Goal: Information Seeking & Learning: Compare options

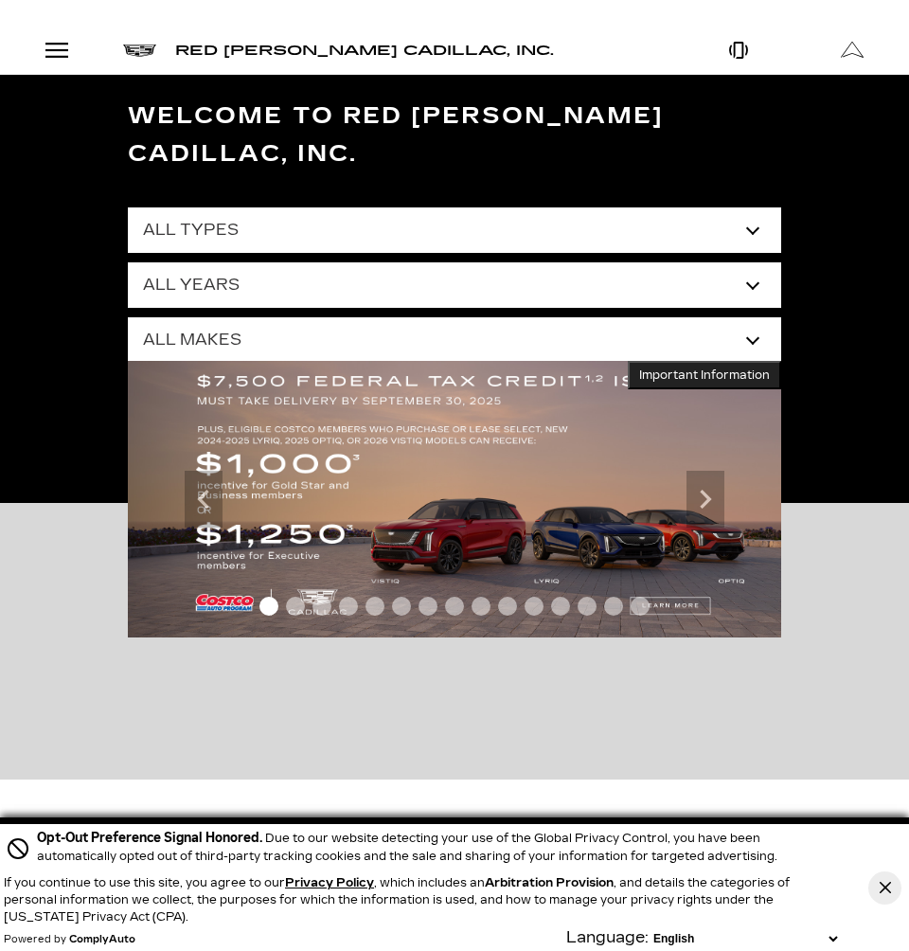
click at [350, 207] on select "All Types New Used Certified Used Demo" at bounding box center [454, 229] width 653 height 45
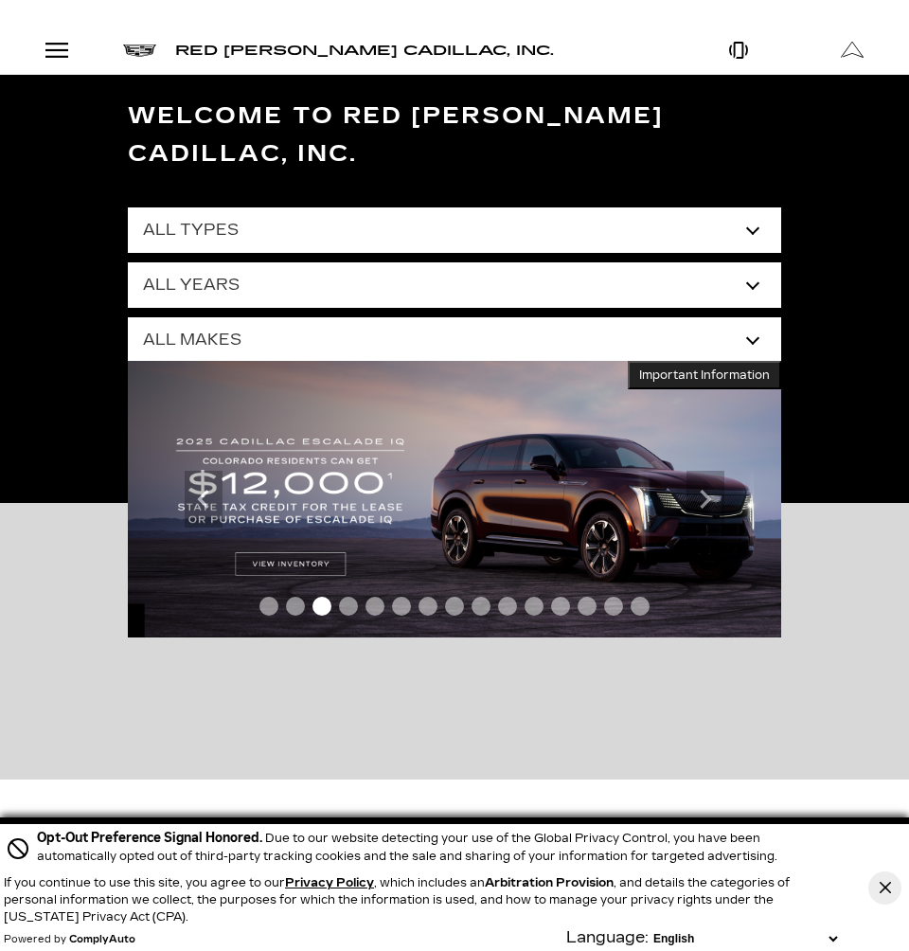
click at [318, 207] on select "All Types New Used Certified Used Demo" at bounding box center [454, 229] width 653 height 45
select select "New"
click at [128, 207] on select "All Types New Used Certified Used Demo" at bounding box center [454, 229] width 653 height 45
click at [305, 262] on select "All Years 2026 2025 2024" at bounding box center [454, 284] width 653 height 45
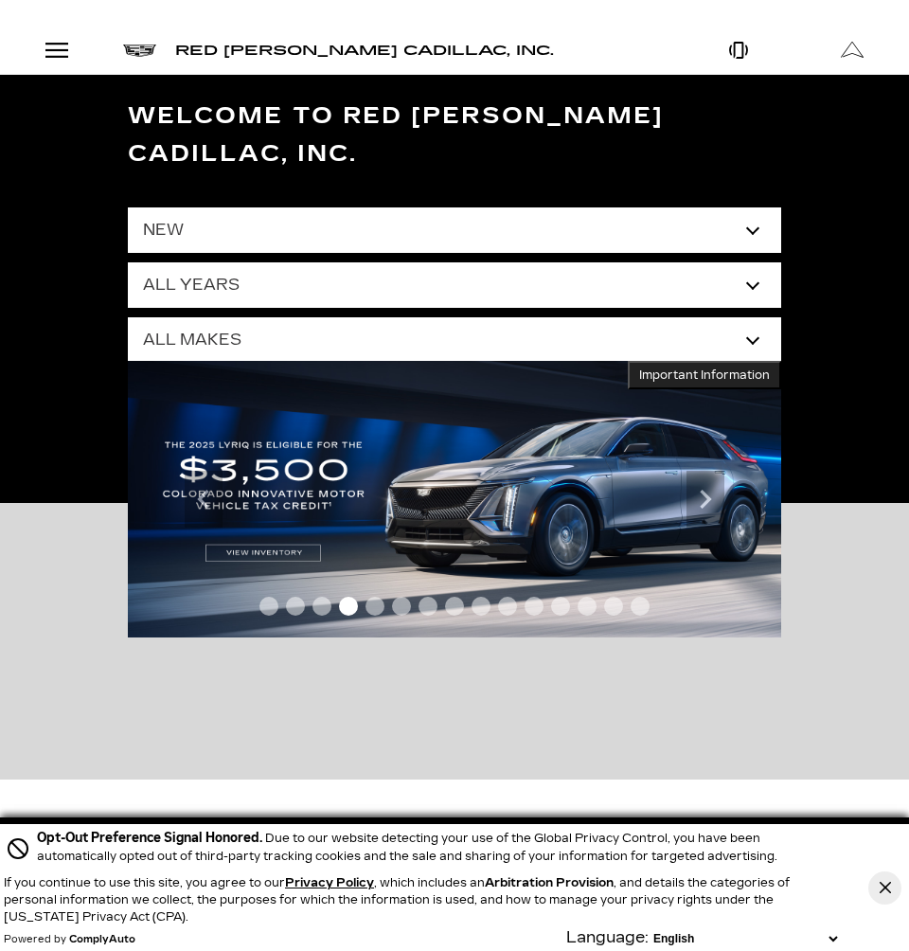
click at [128, 262] on select "All Years 2026 2025 2024" at bounding box center [454, 284] width 653 height 45
click at [294, 317] on select "All Makes Cadillac" at bounding box center [454, 339] width 653 height 45
select select "Cadillac"
click at [128, 317] on select "All Makes Cadillac" at bounding box center [454, 339] width 653 height 45
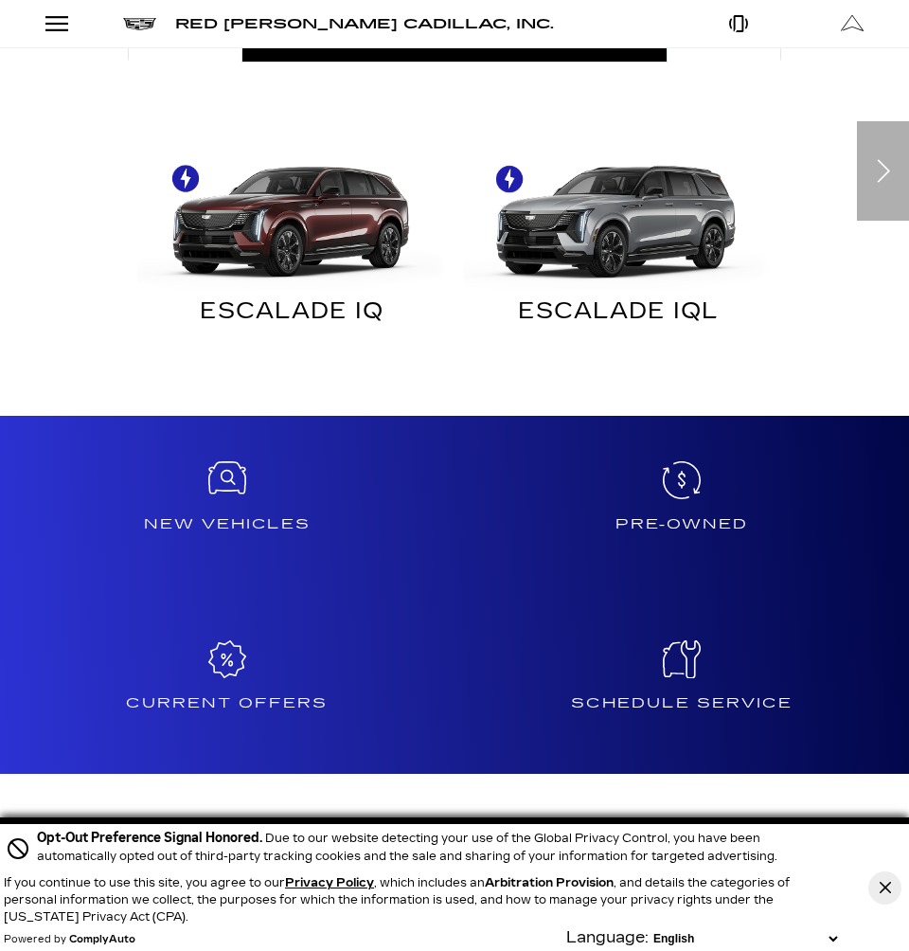
scroll to position [1042, 0]
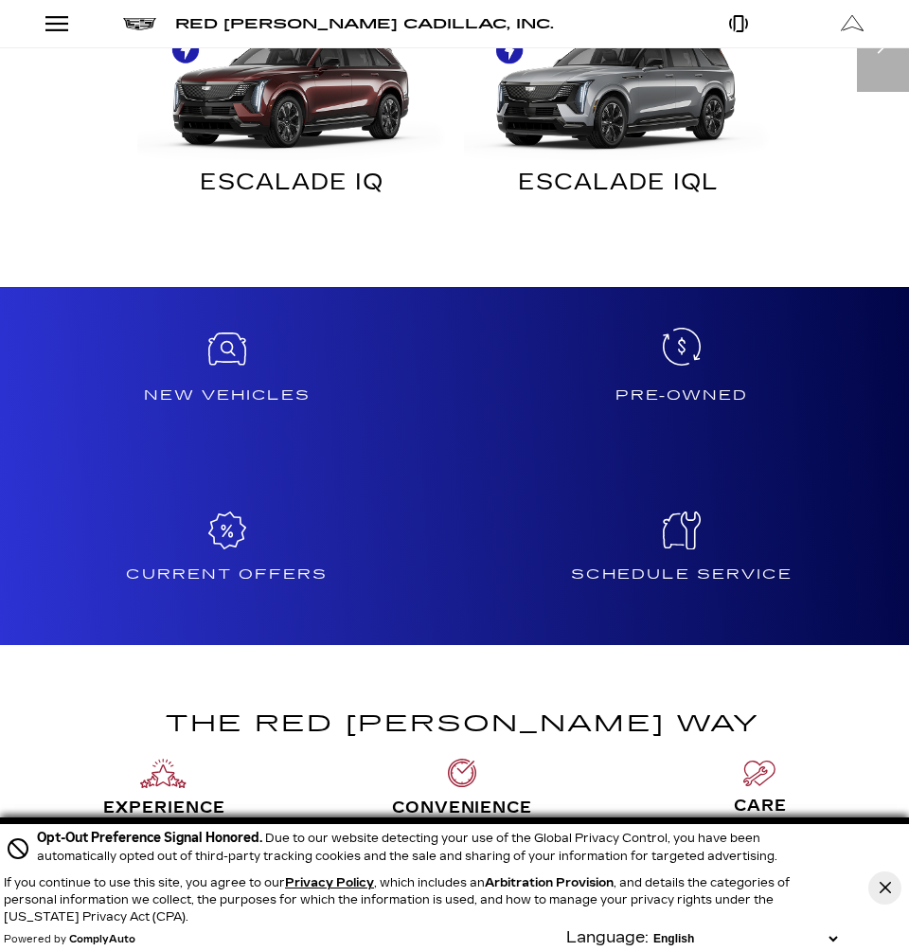
click at [680, 328] on icon at bounding box center [682, 347] width 38 height 38
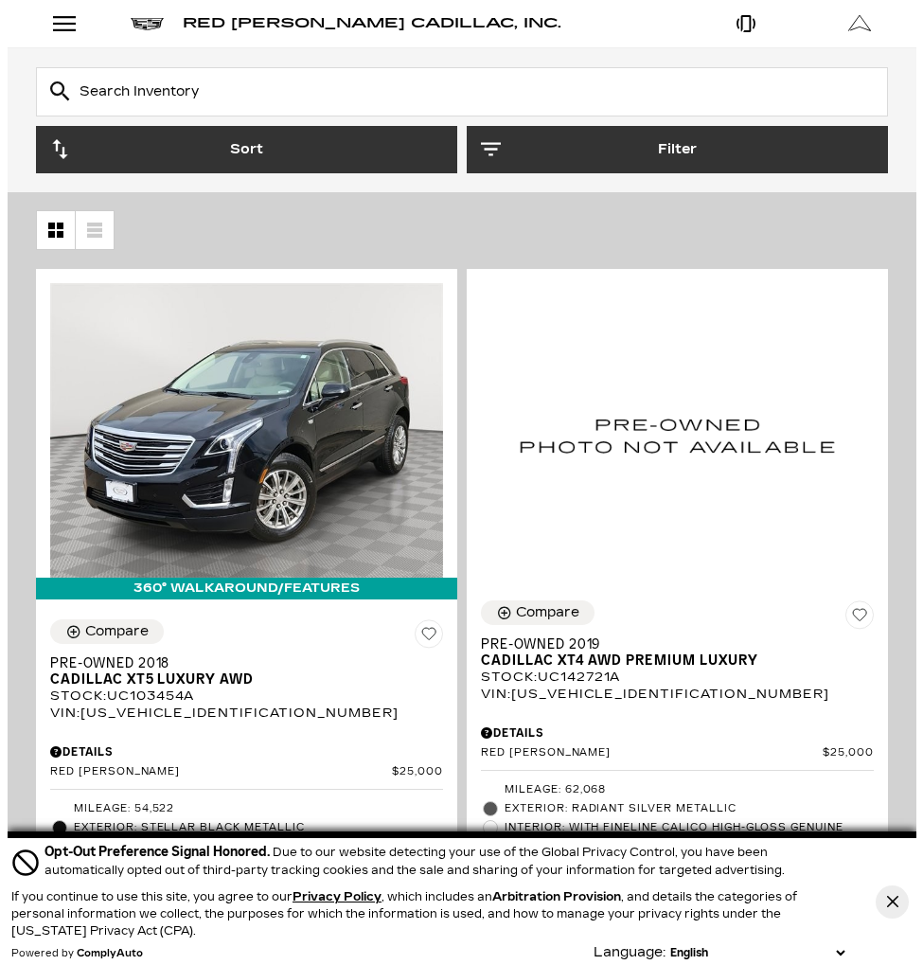
scroll to position [95, 0]
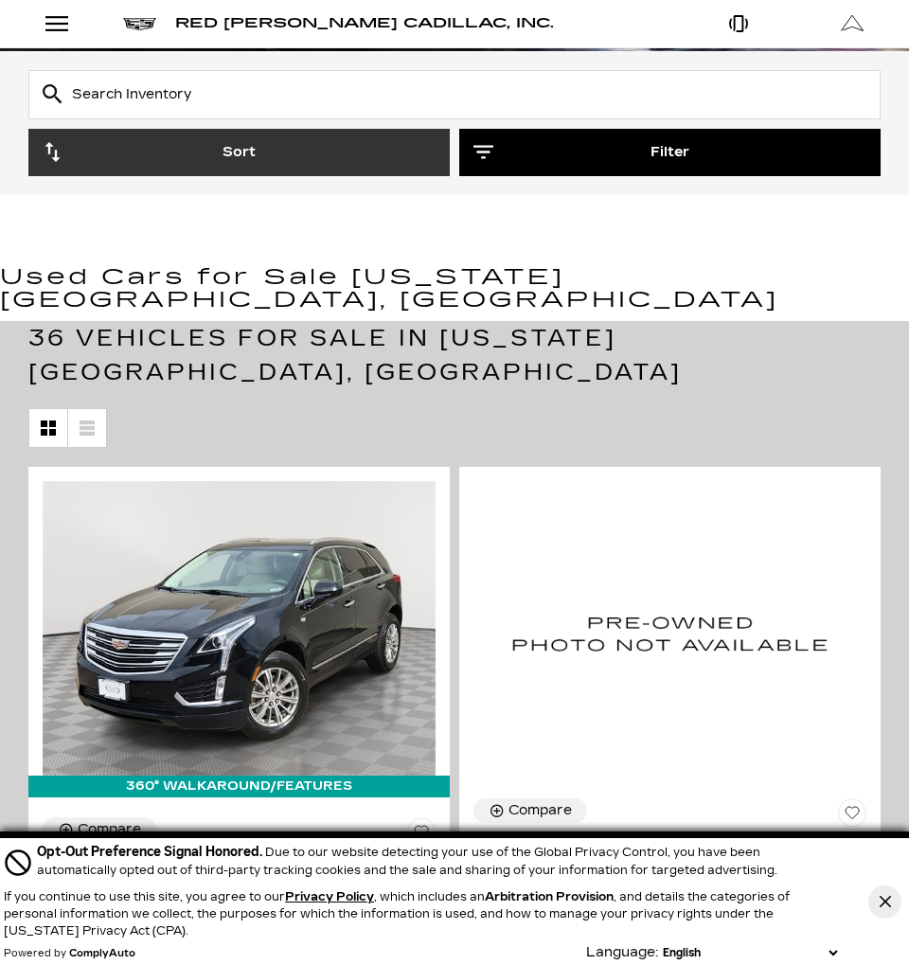
click at [485, 151] on icon "button" at bounding box center [483, 152] width 20 height 13
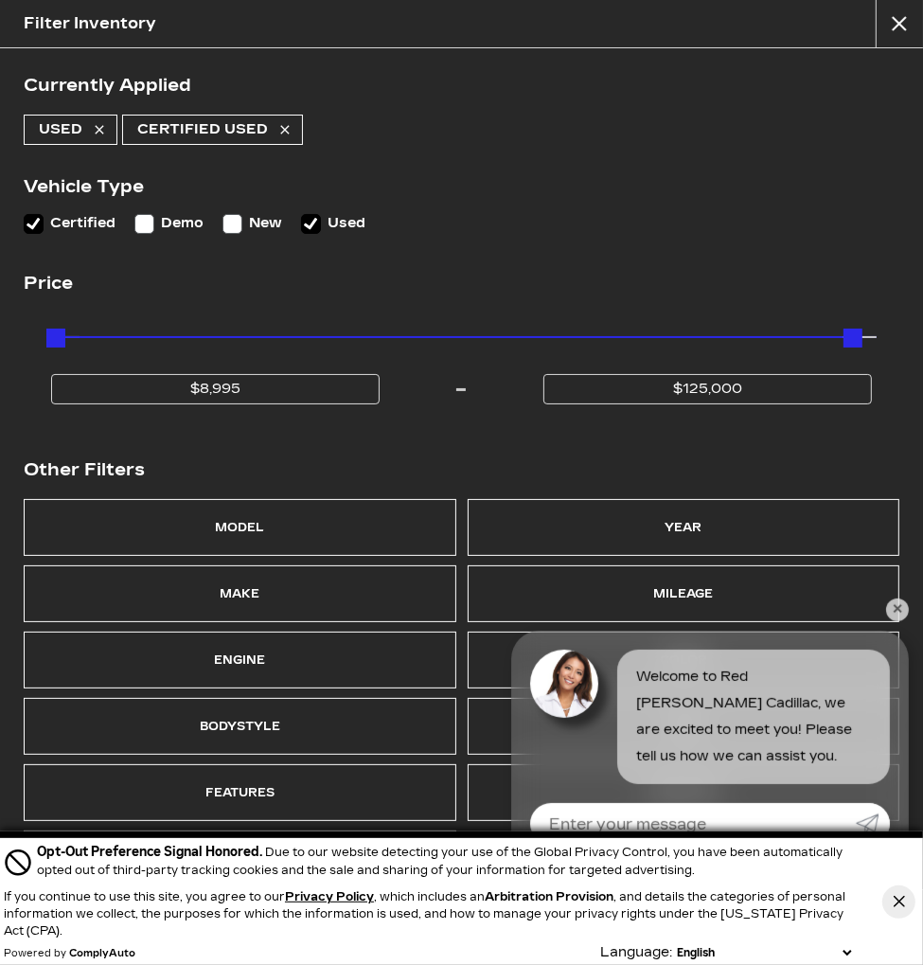
scroll to position [18, 0]
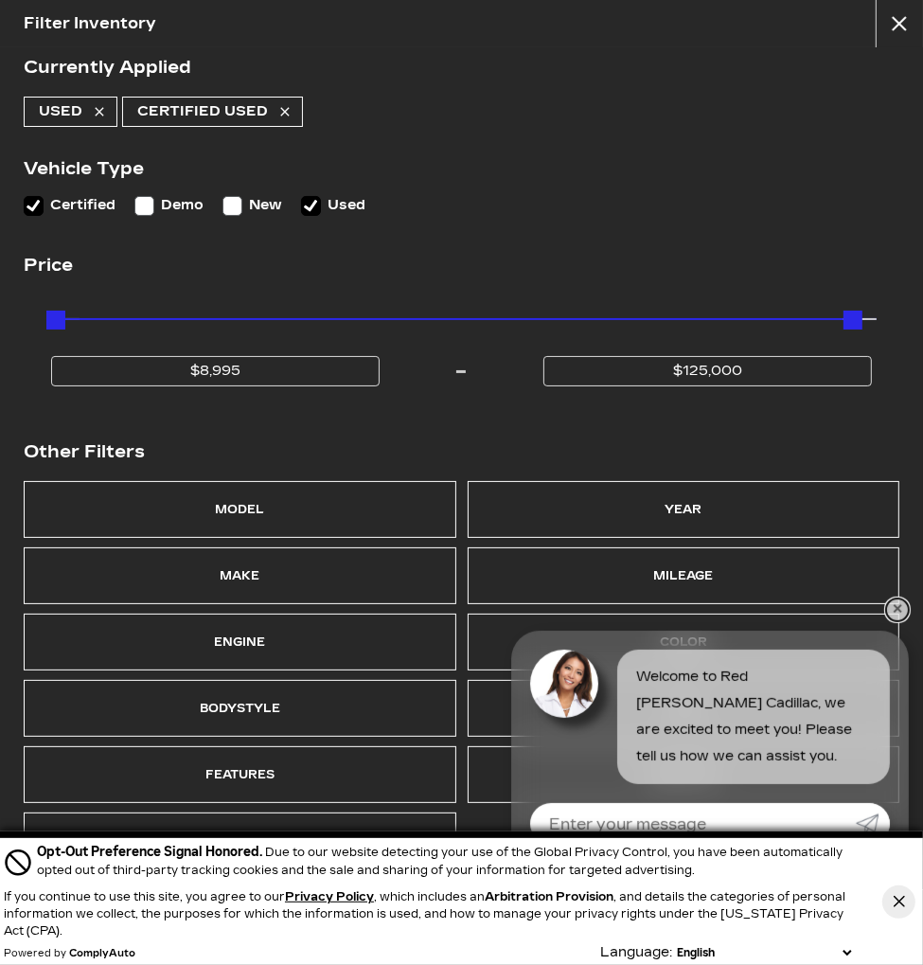
click at [898, 607] on link "✕" at bounding box center [897, 609] width 23 height 23
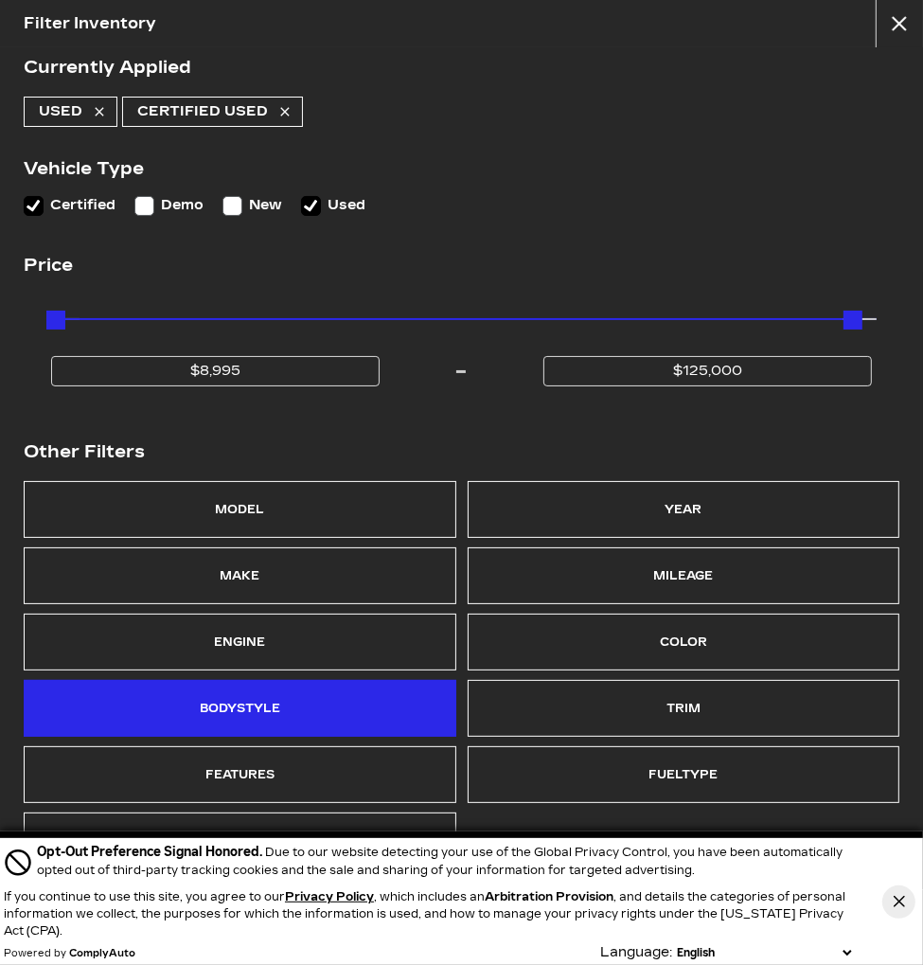
click at [312, 707] on div "Bodystyle" at bounding box center [240, 708] width 433 height 57
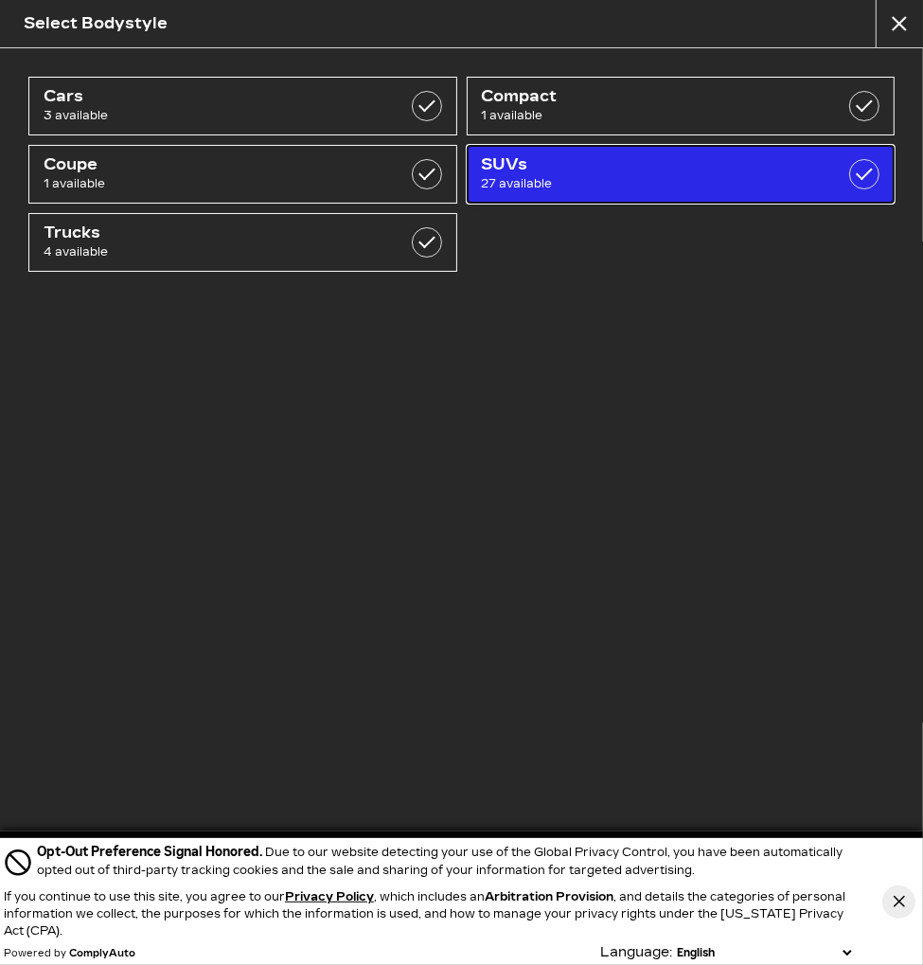
click at [546, 171] on span "SUVs" at bounding box center [651, 164] width 338 height 19
checkbox input "true"
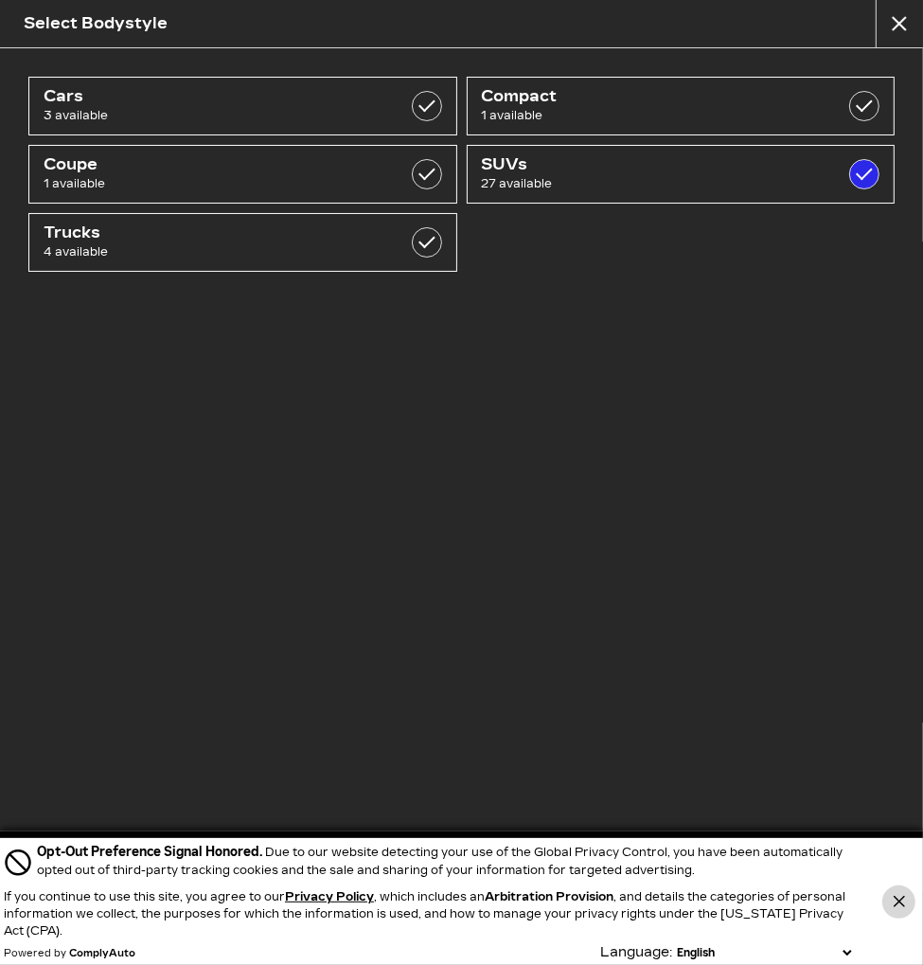
click at [908, 902] on button "Close Button" at bounding box center [899, 901] width 33 height 33
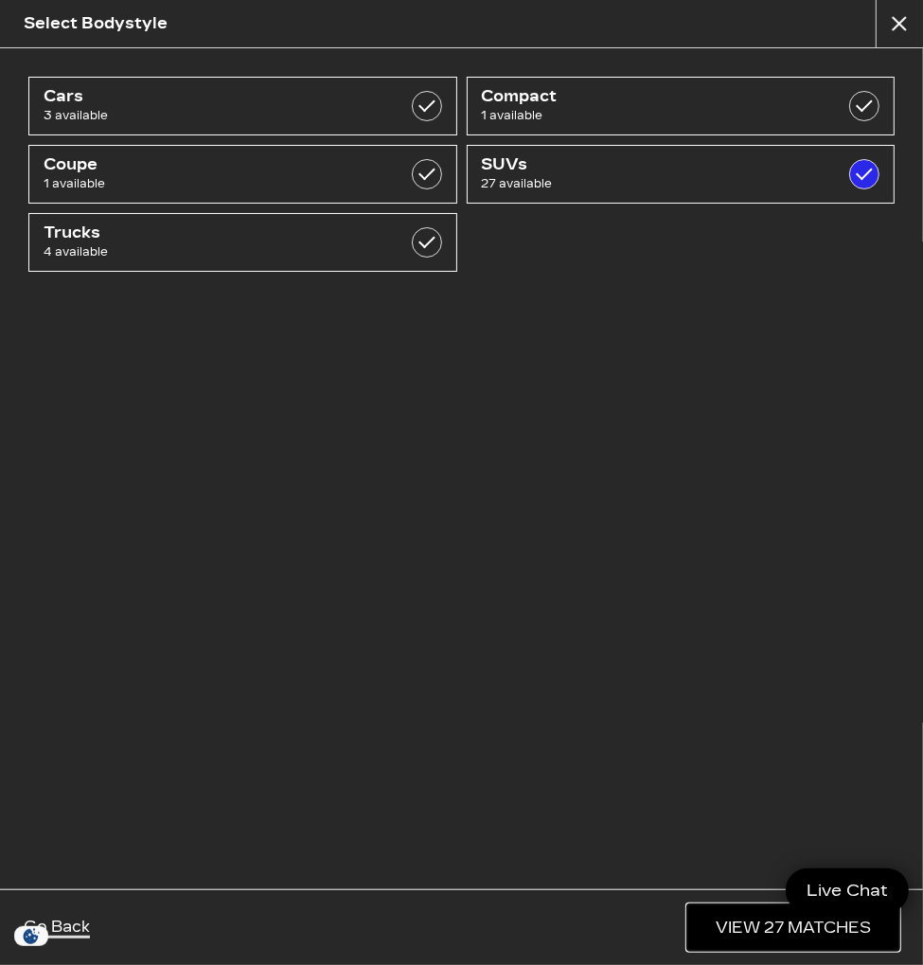
click at [738, 933] on link "View 27 Matches" at bounding box center [793, 927] width 212 height 46
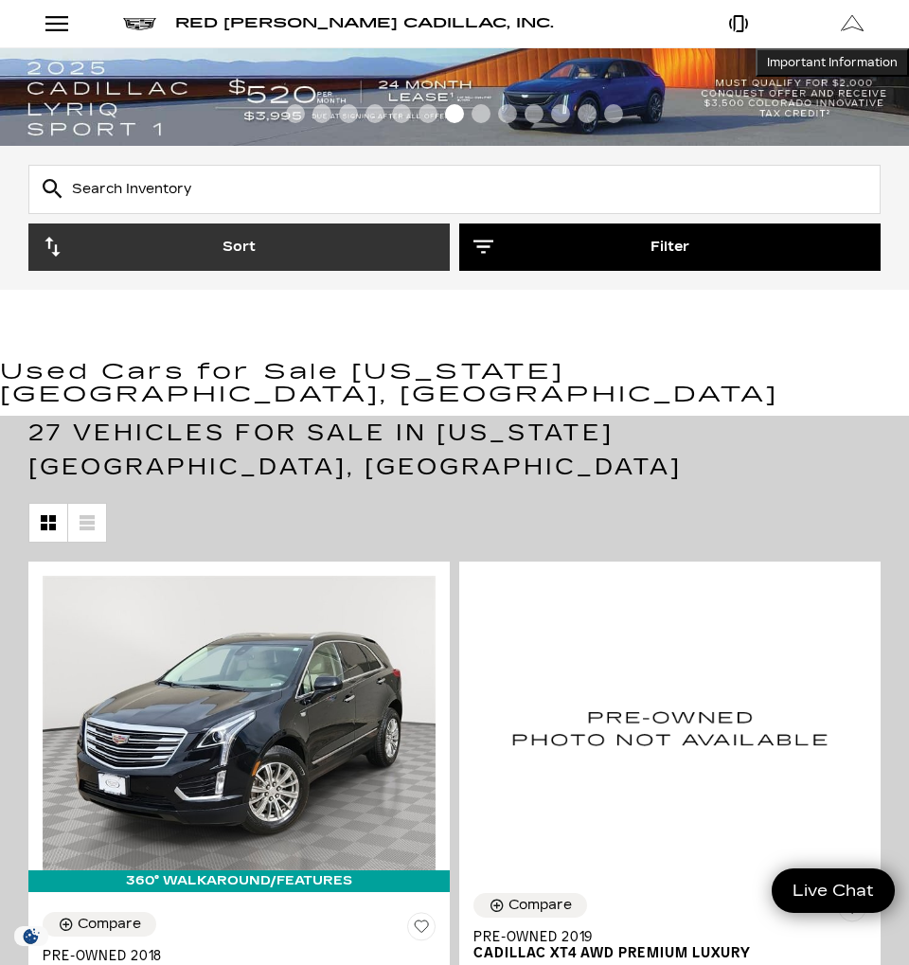
click at [502, 241] on button "Filter" at bounding box center [669, 246] width 421 height 47
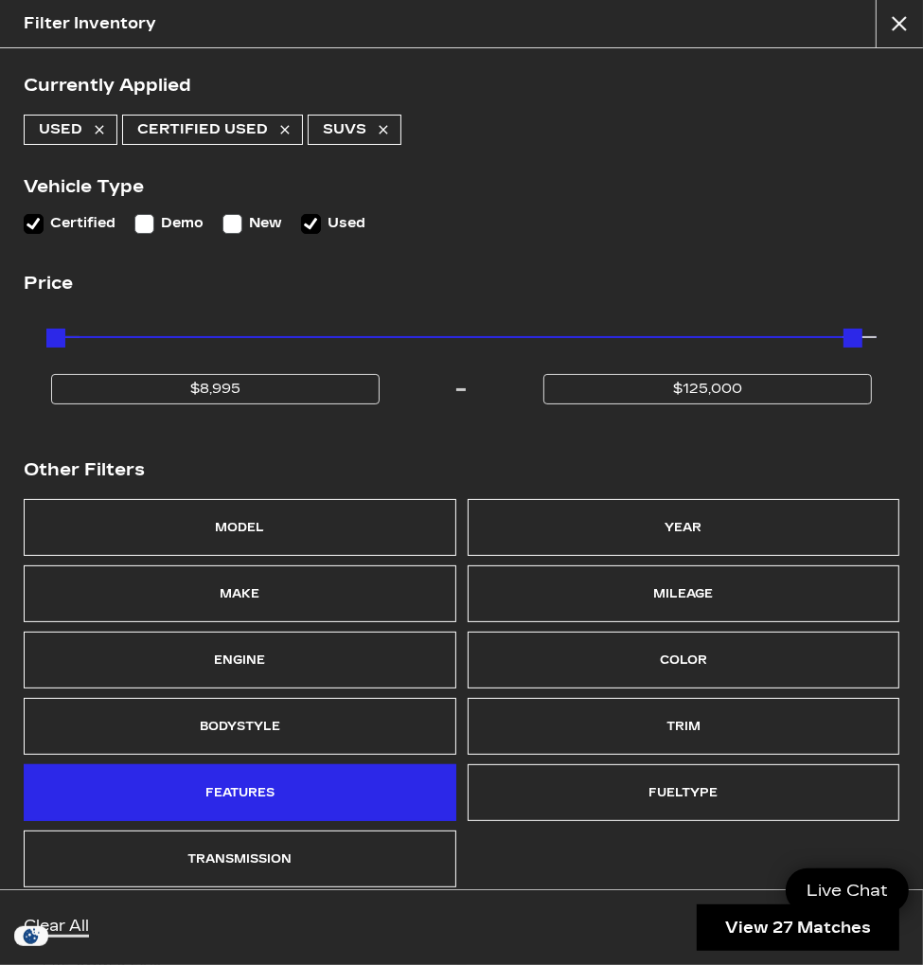
click at [277, 787] on div "Features" at bounding box center [240, 792] width 433 height 57
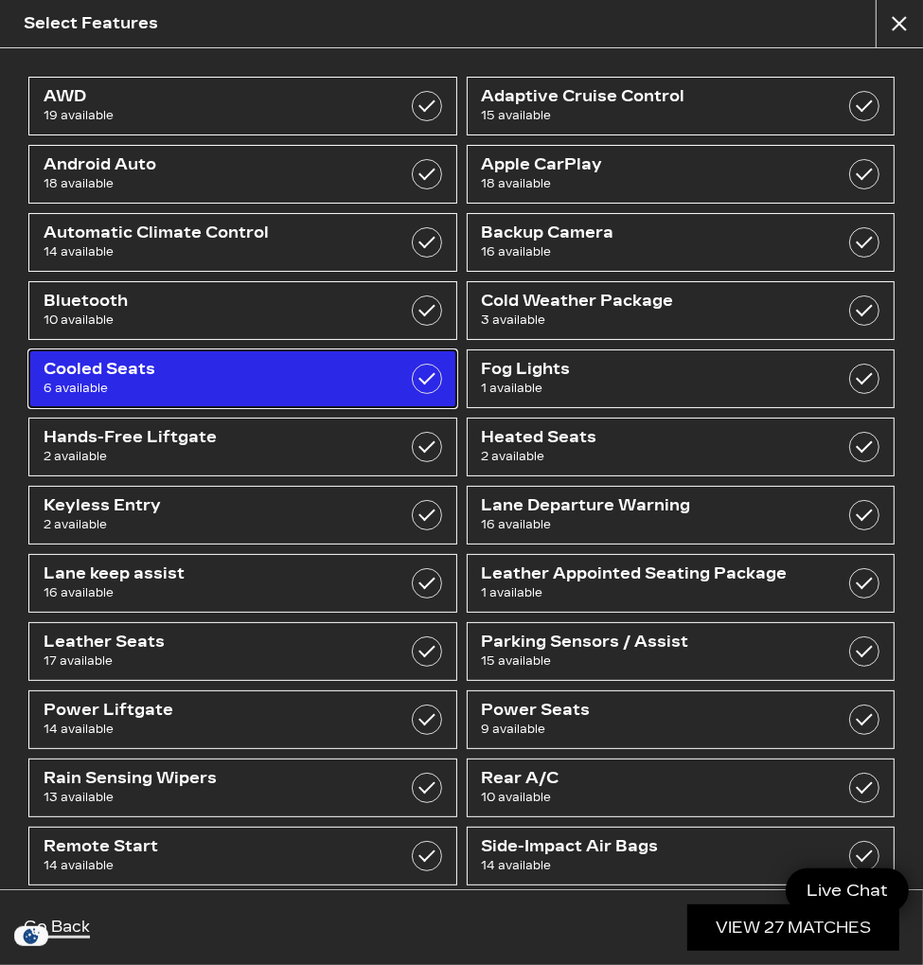
click at [187, 365] on span "Cooled Seats" at bounding box center [213, 369] width 338 height 19
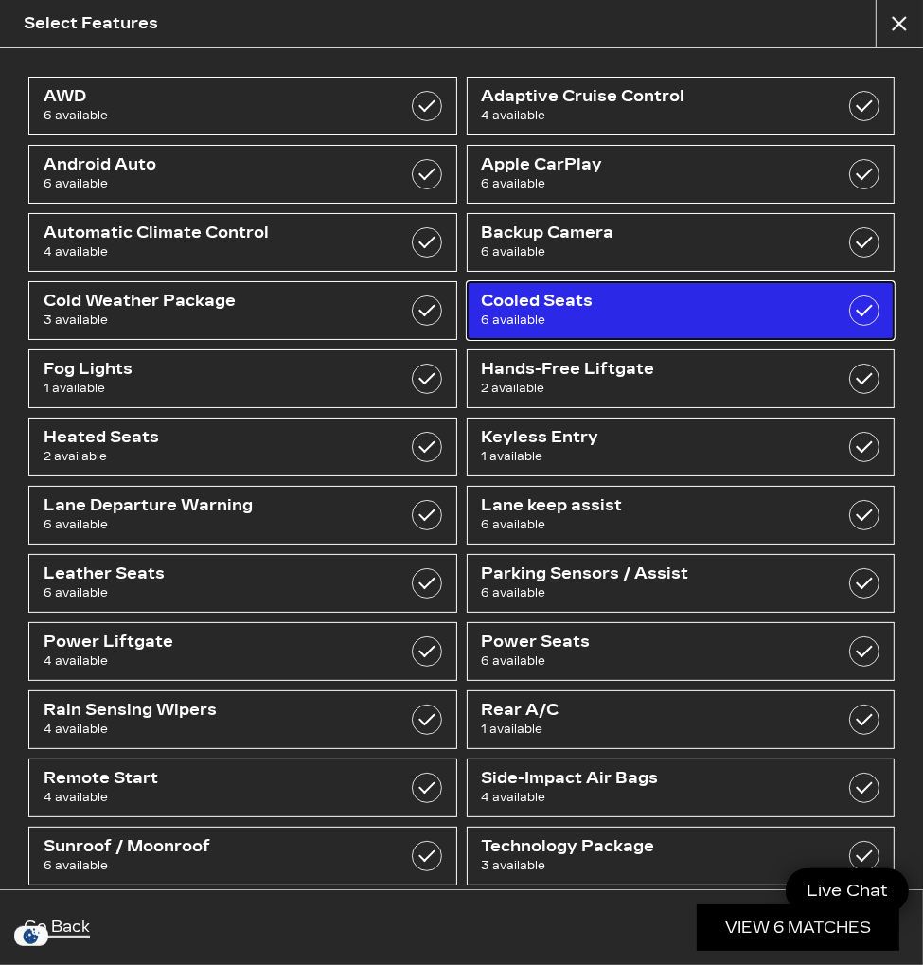
checkbox input "true"
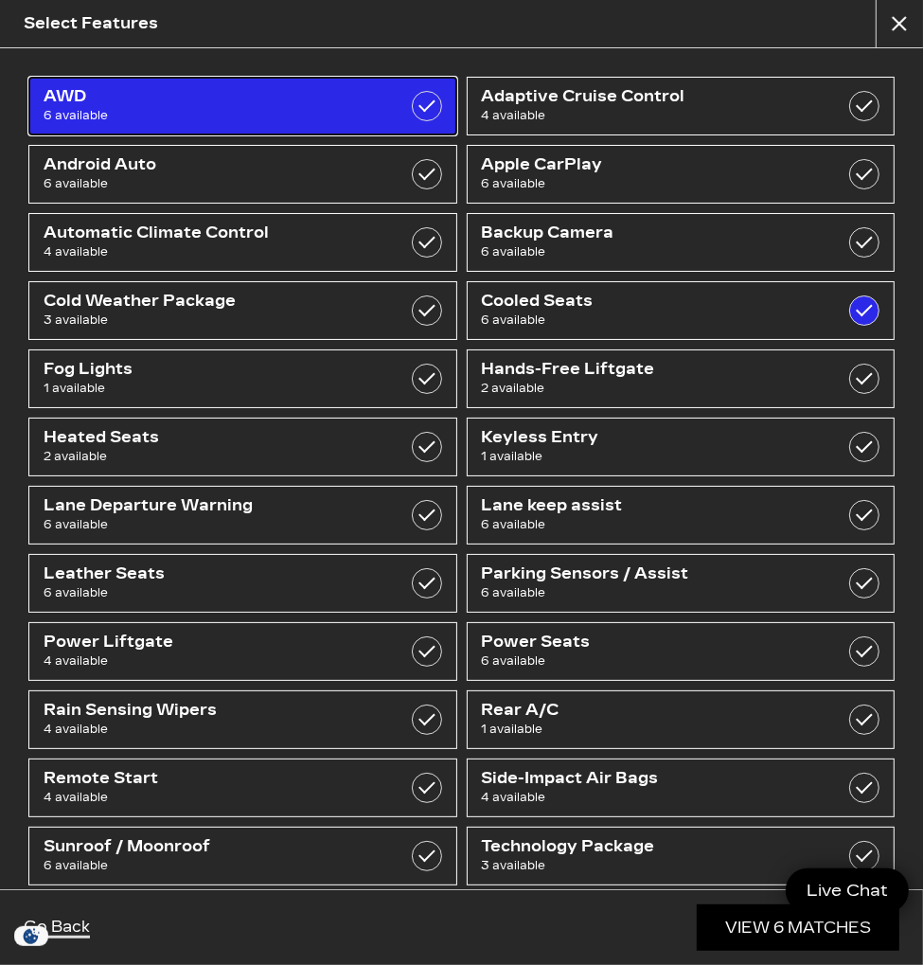
click at [125, 109] on span "6 available" at bounding box center [213, 115] width 338 height 19
checkbox input "true"
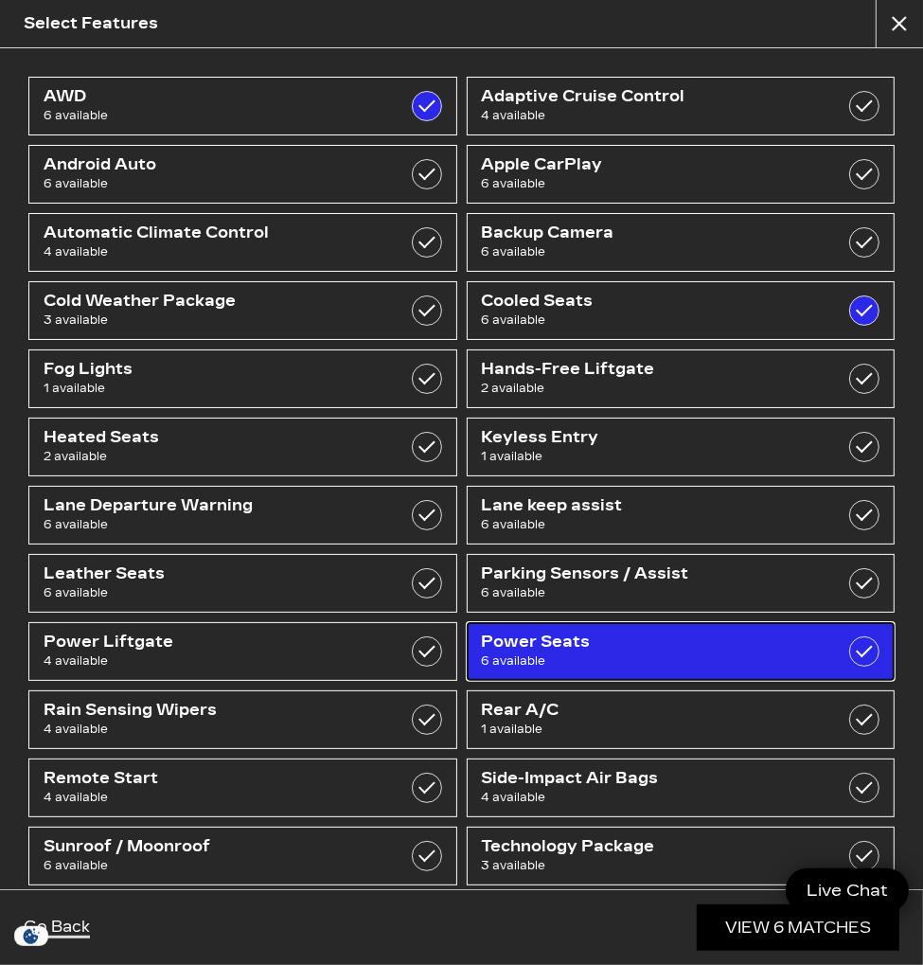
click at [553, 633] on span "Power Seats" at bounding box center [651, 642] width 338 height 19
checkbox input "true"
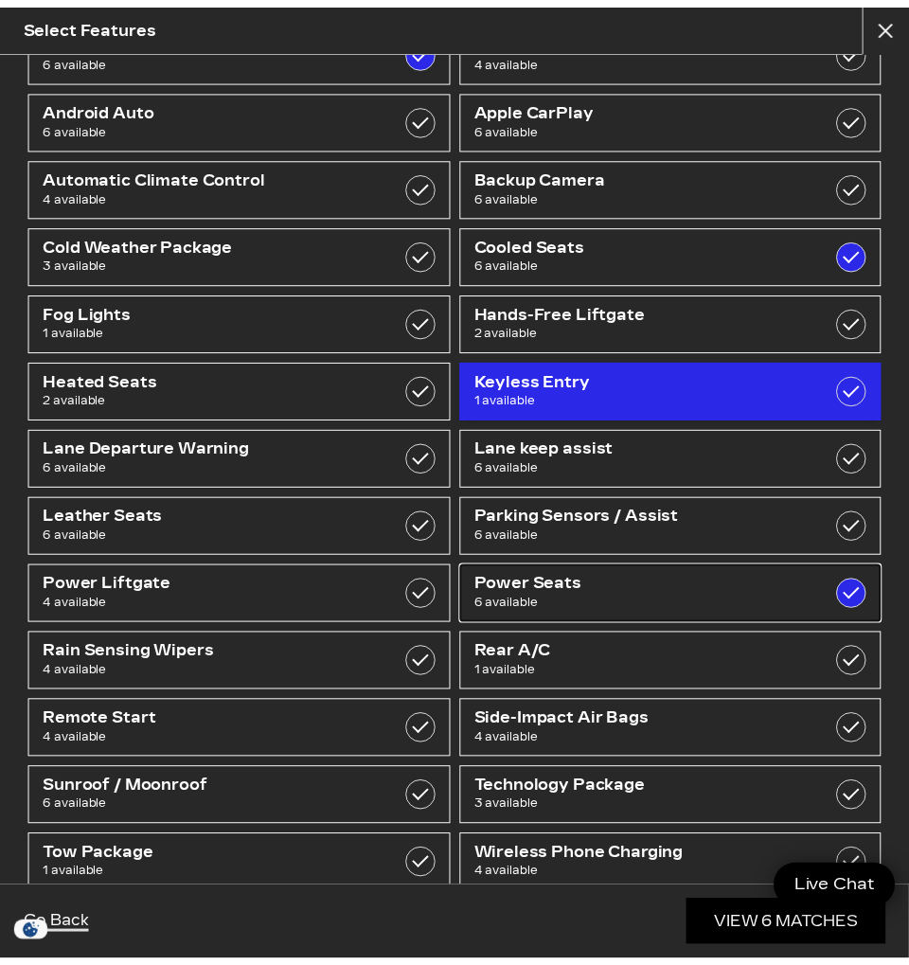
scroll to position [87, 0]
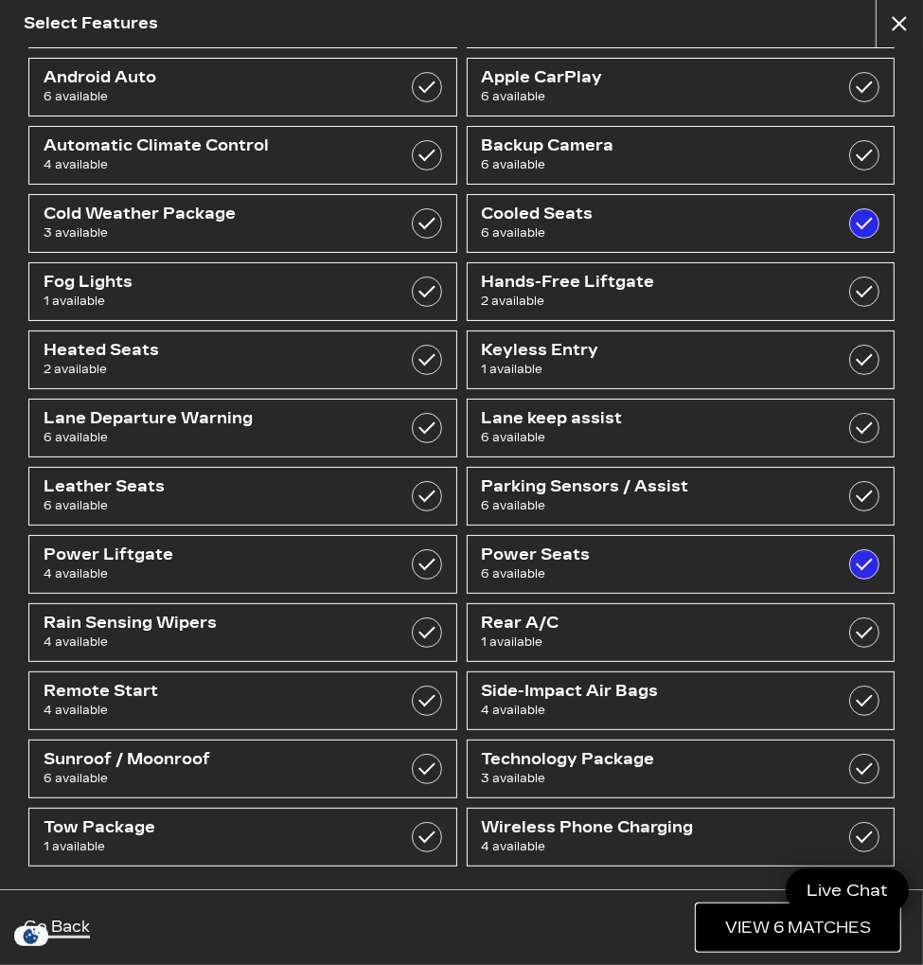
click at [775, 935] on link "View 6 Matches" at bounding box center [798, 927] width 203 height 46
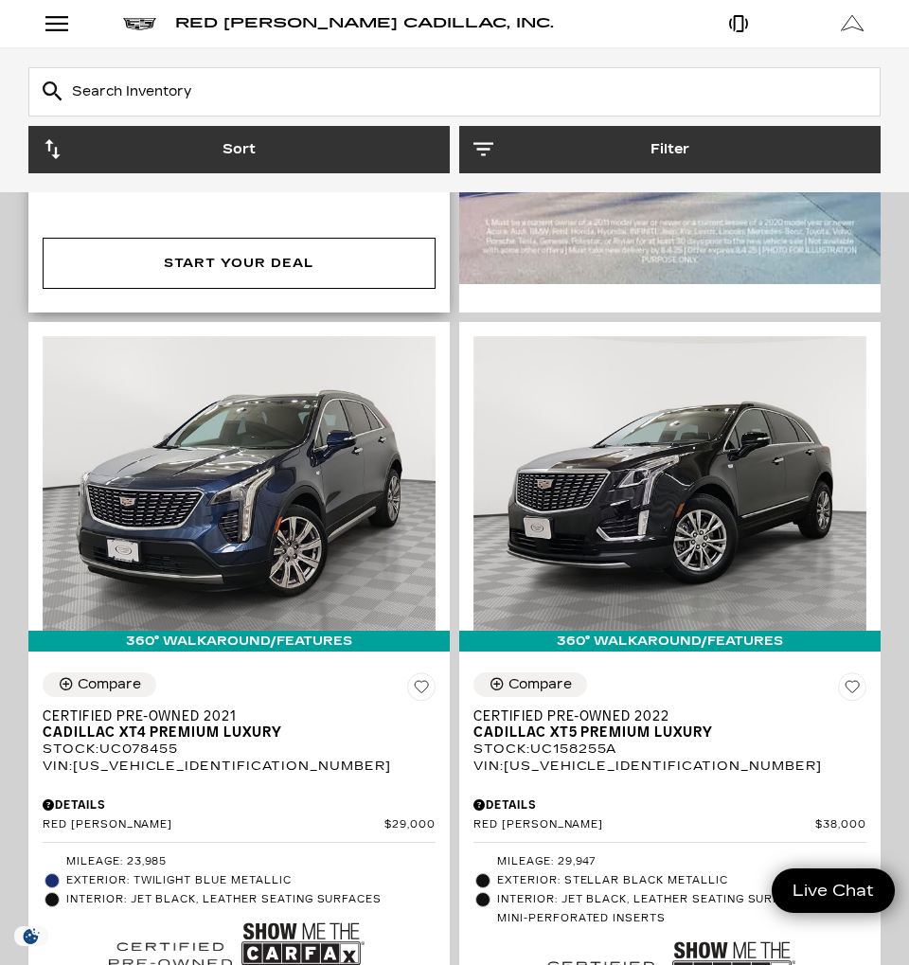
scroll to position [2083, 0]
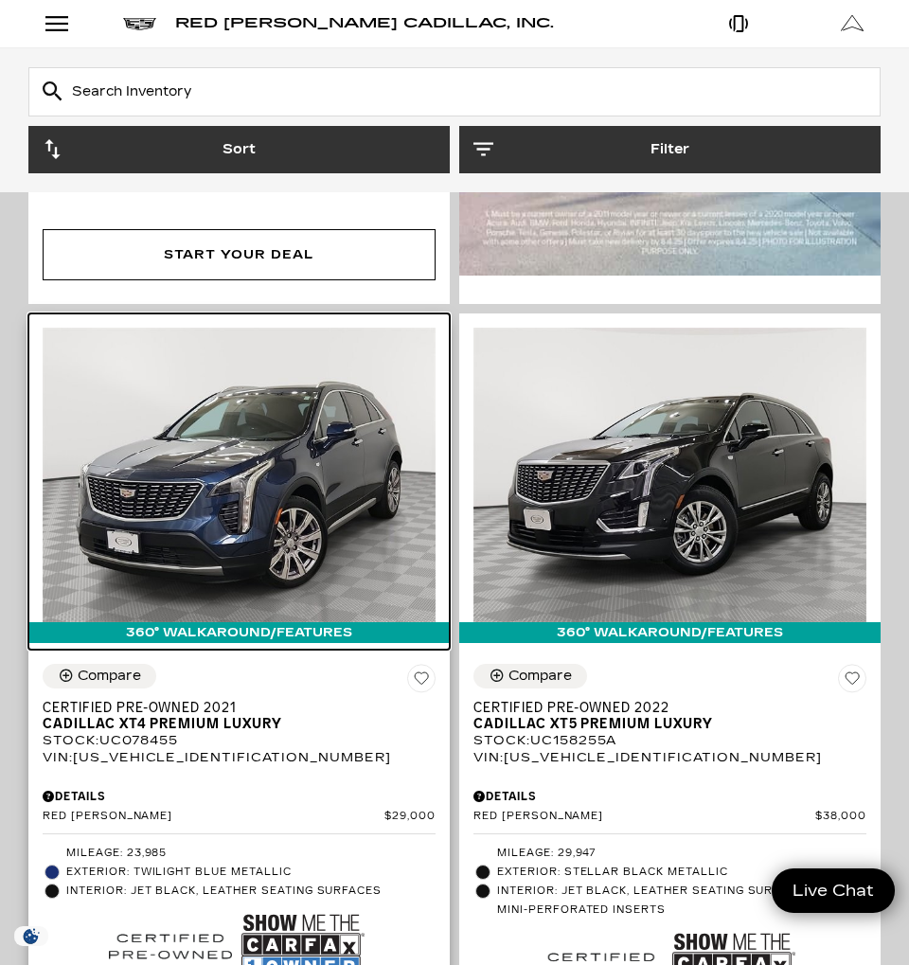
click at [315, 406] on img at bounding box center [239, 475] width 393 height 294
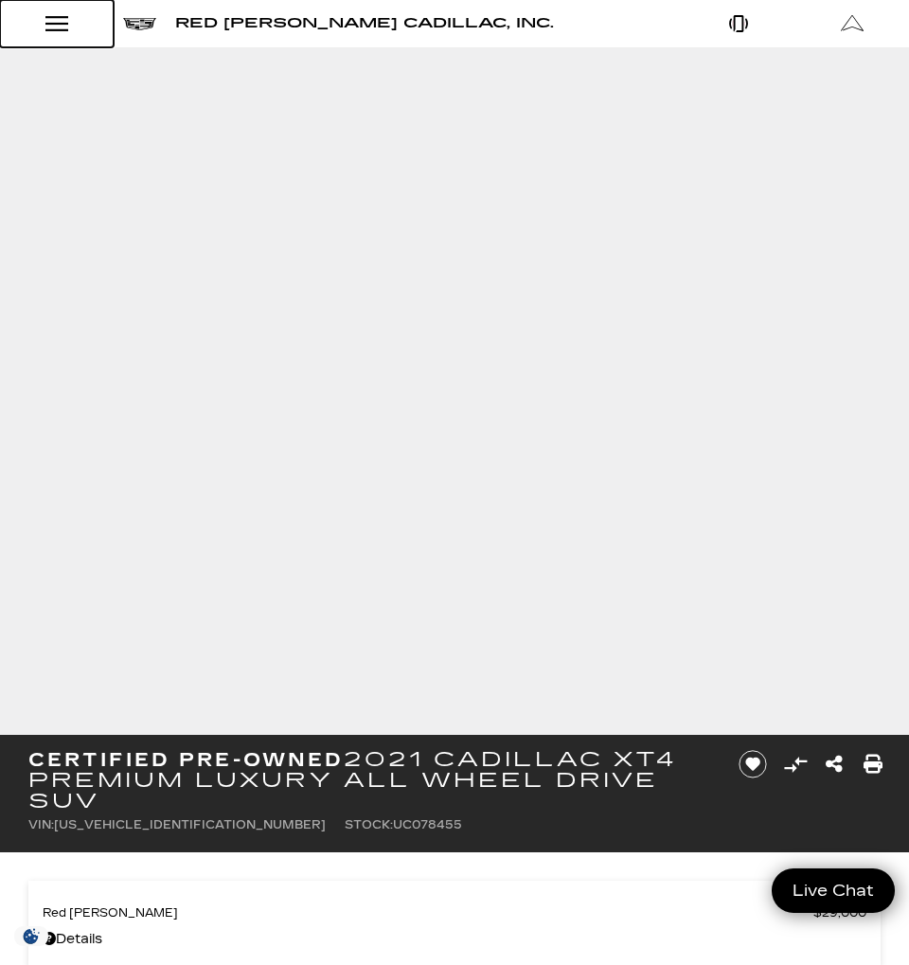
click at [62, 34] on div "Open Menu Modal" at bounding box center [57, 23] width 32 height 23
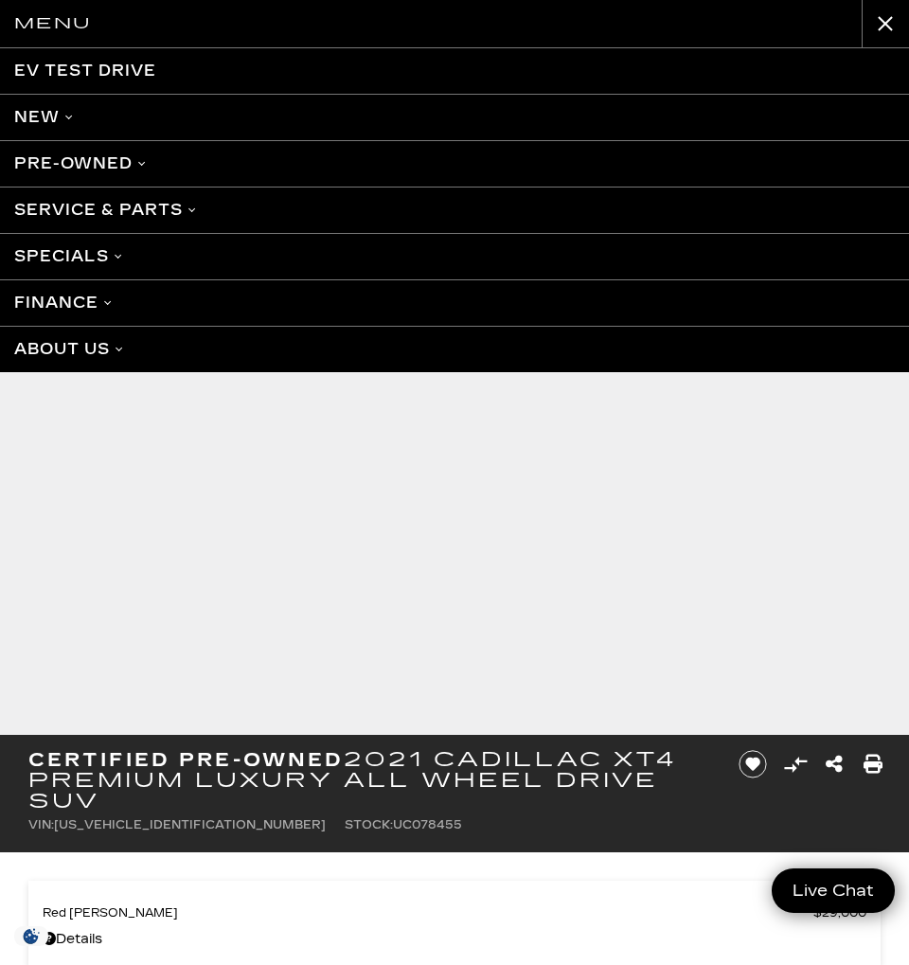
scroll to position [10, 0]
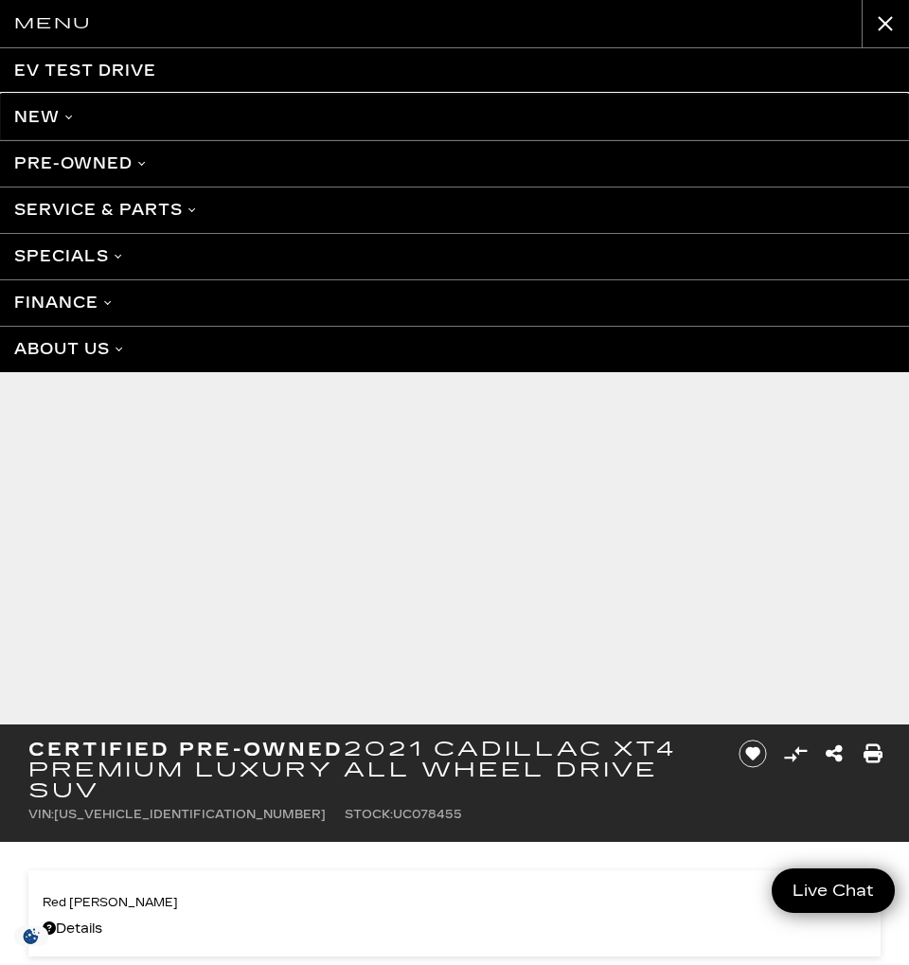
click at [43, 117] on link "New" at bounding box center [454, 117] width 909 height 46
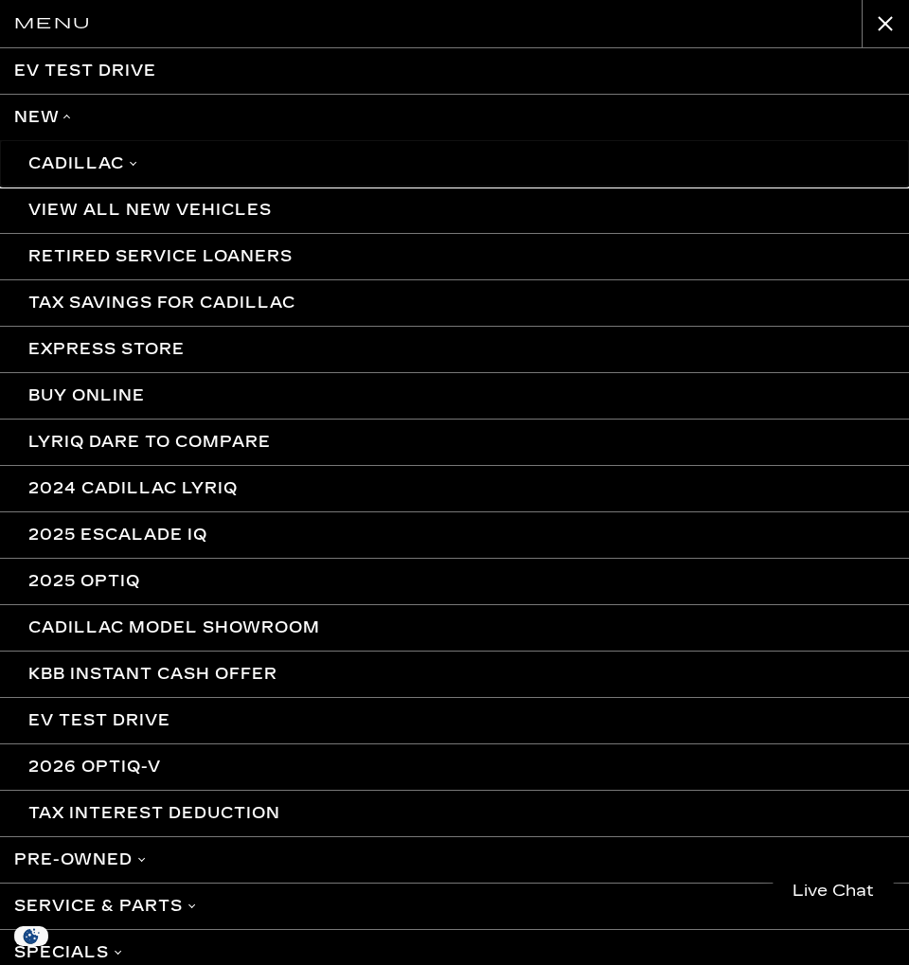
click at [59, 162] on link "Cadillac" at bounding box center [454, 163] width 909 height 46
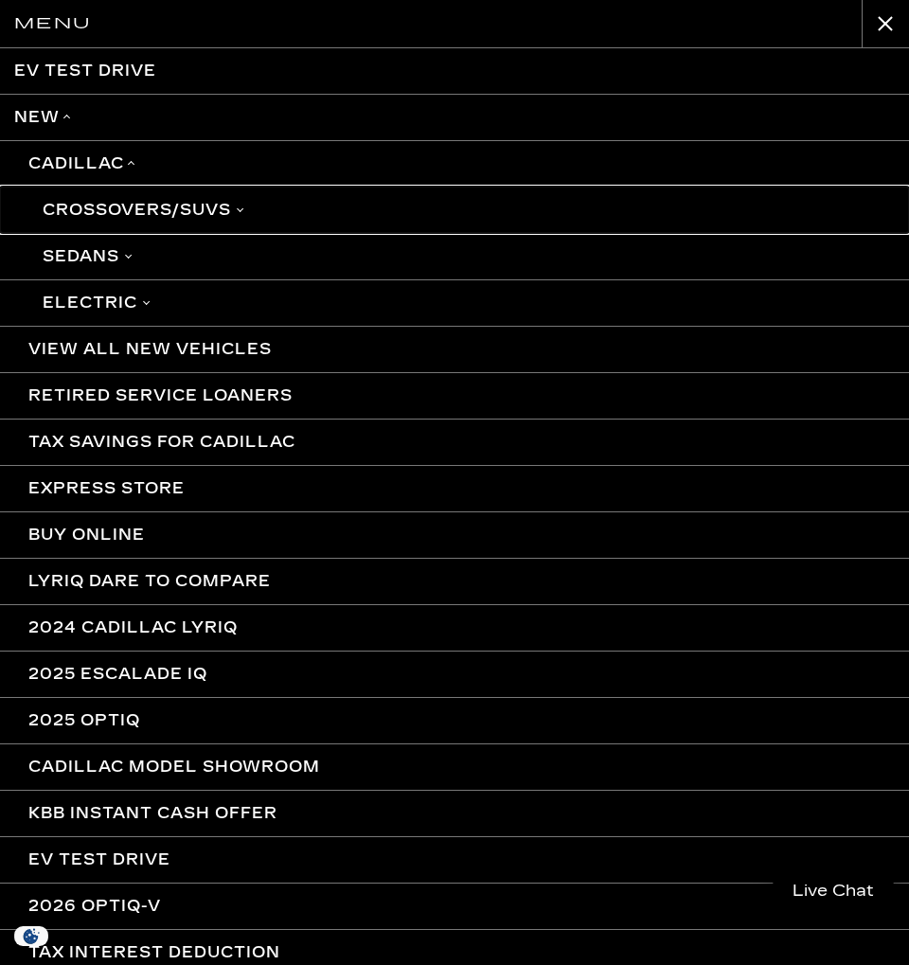
click at [106, 207] on link "Crossovers/SUVs" at bounding box center [454, 210] width 909 height 46
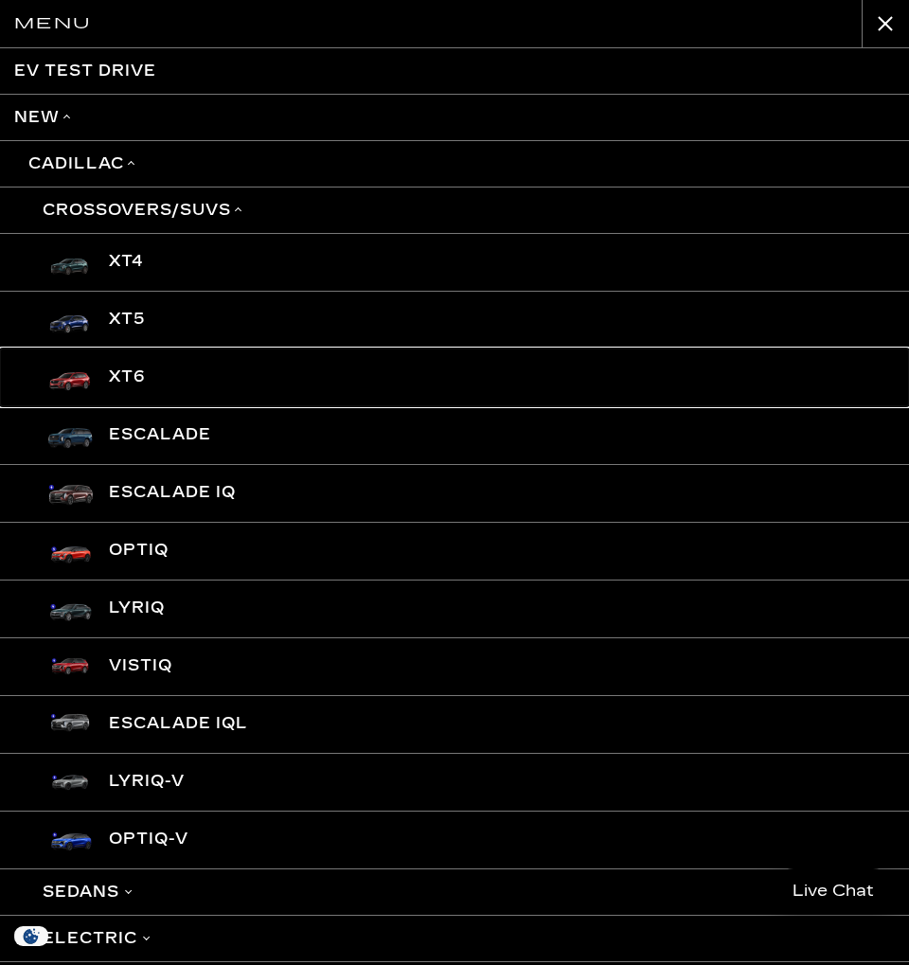
click at [117, 370] on link "XT6" at bounding box center [454, 377] width 909 height 58
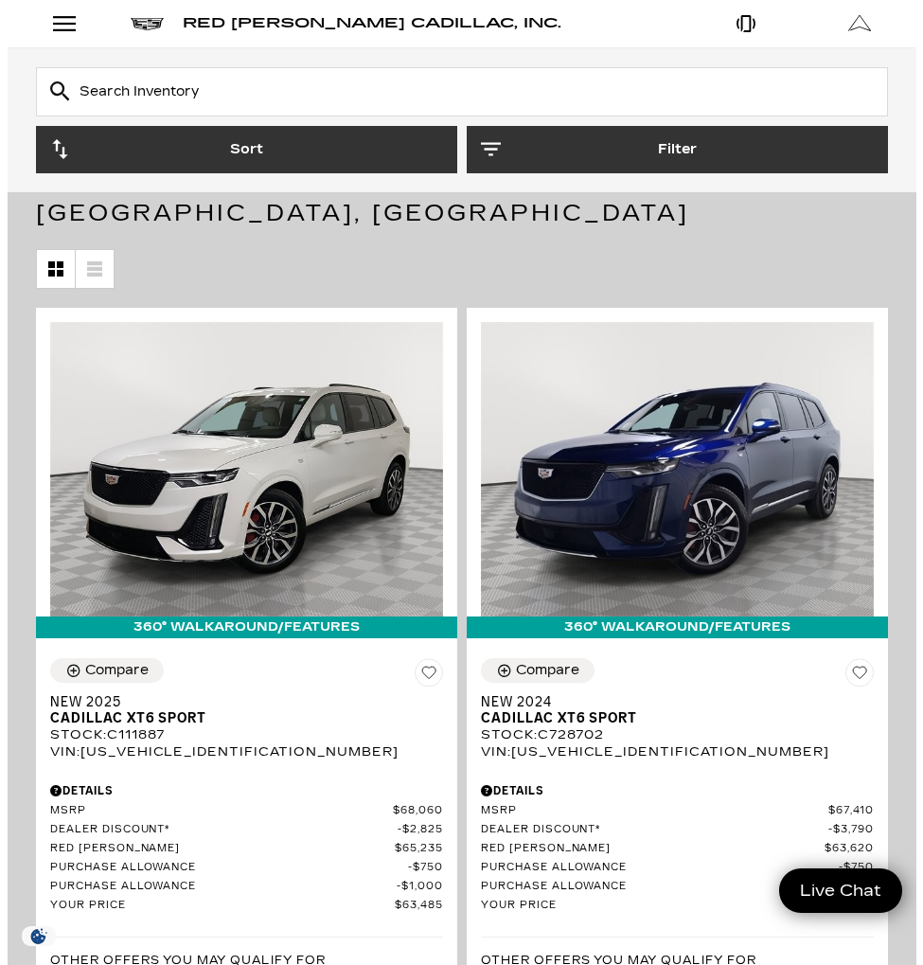
scroll to position [284, 0]
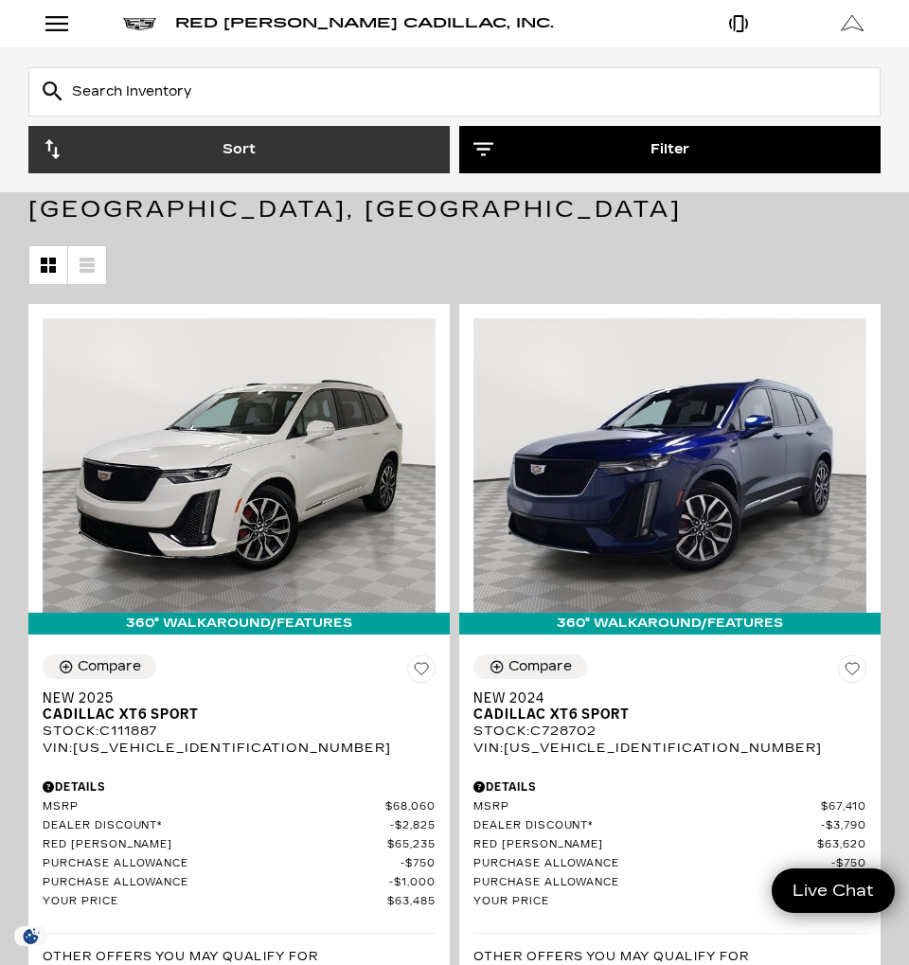
click at [674, 144] on button "Filter" at bounding box center [669, 149] width 421 height 47
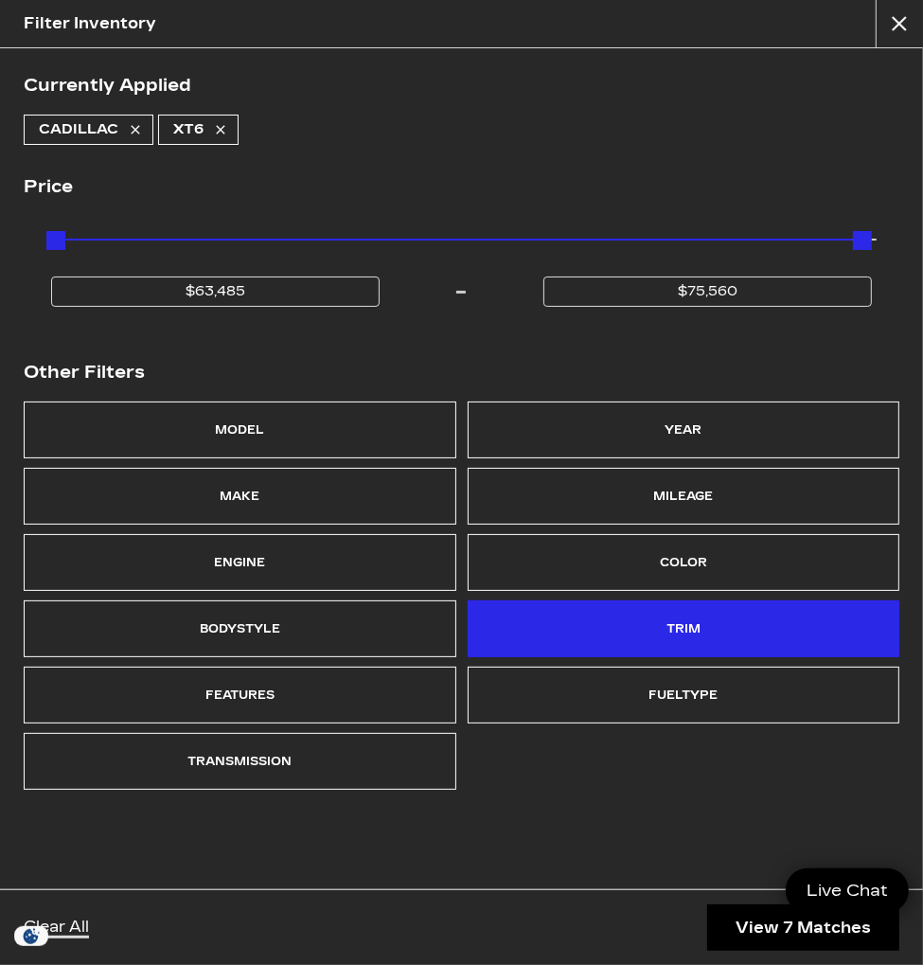
click at [671, 616] on div "Trim" at bounding box center [684, 628] width 34 height 27
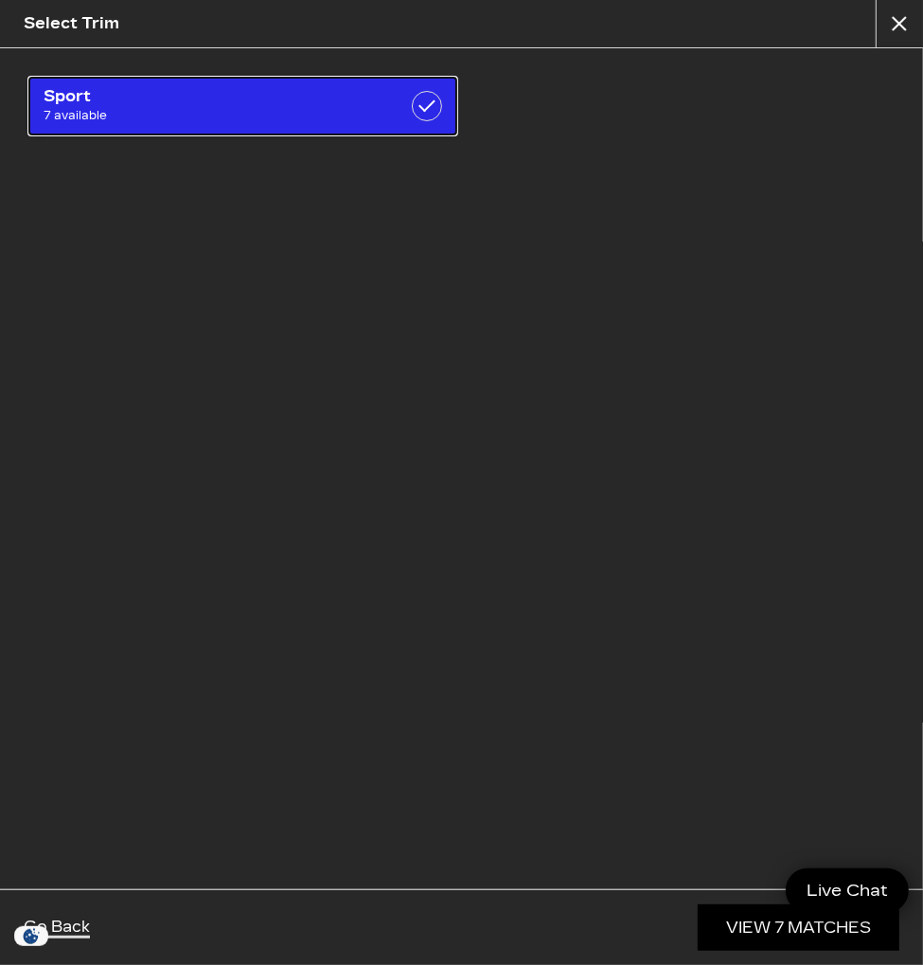
click at [203, 106] on span "7 available" at bounding box center [213, 115] width 338 height 19
checkbox input "true"
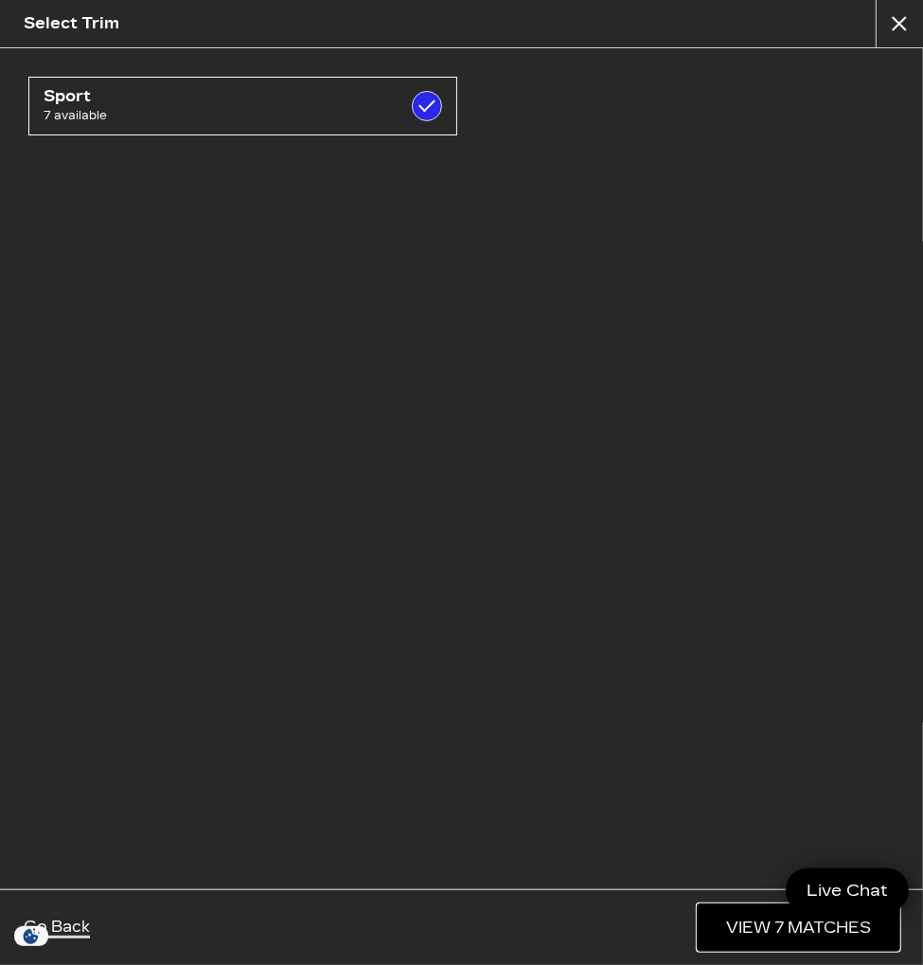
click at [738, 927] on link "View 7 Matches" at bounding box center [799, 927] width 202 height 46
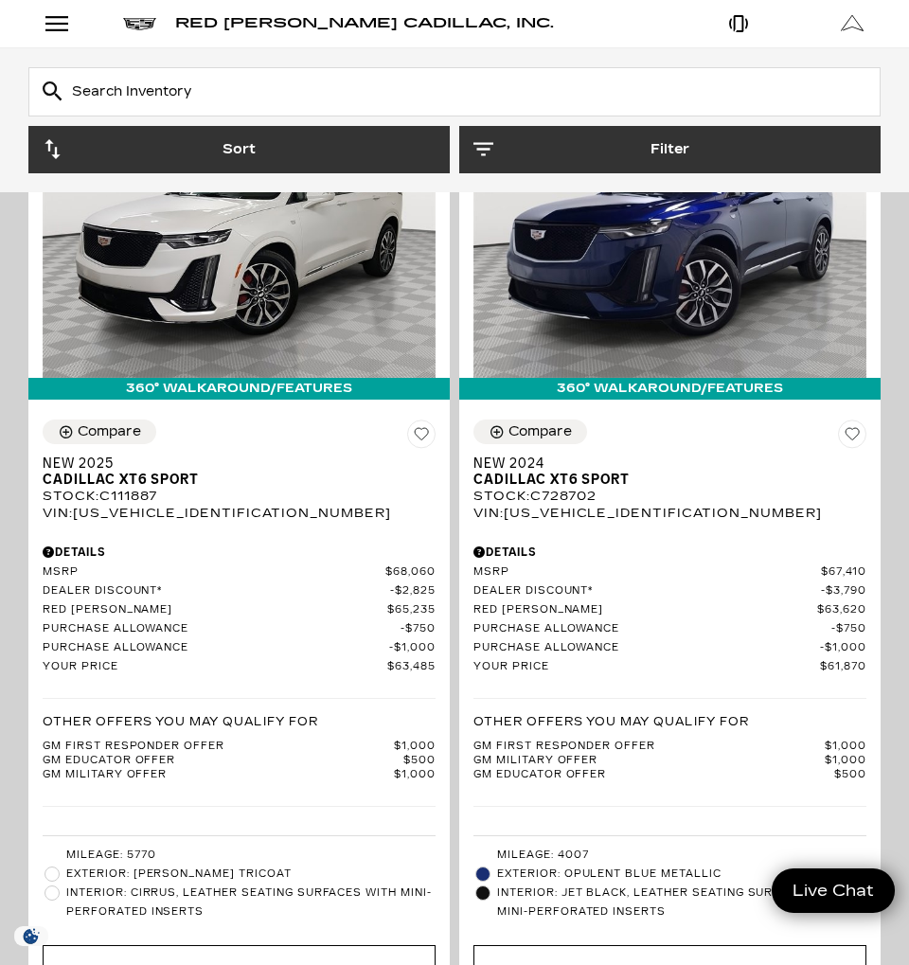
scroll to position [473, 0]
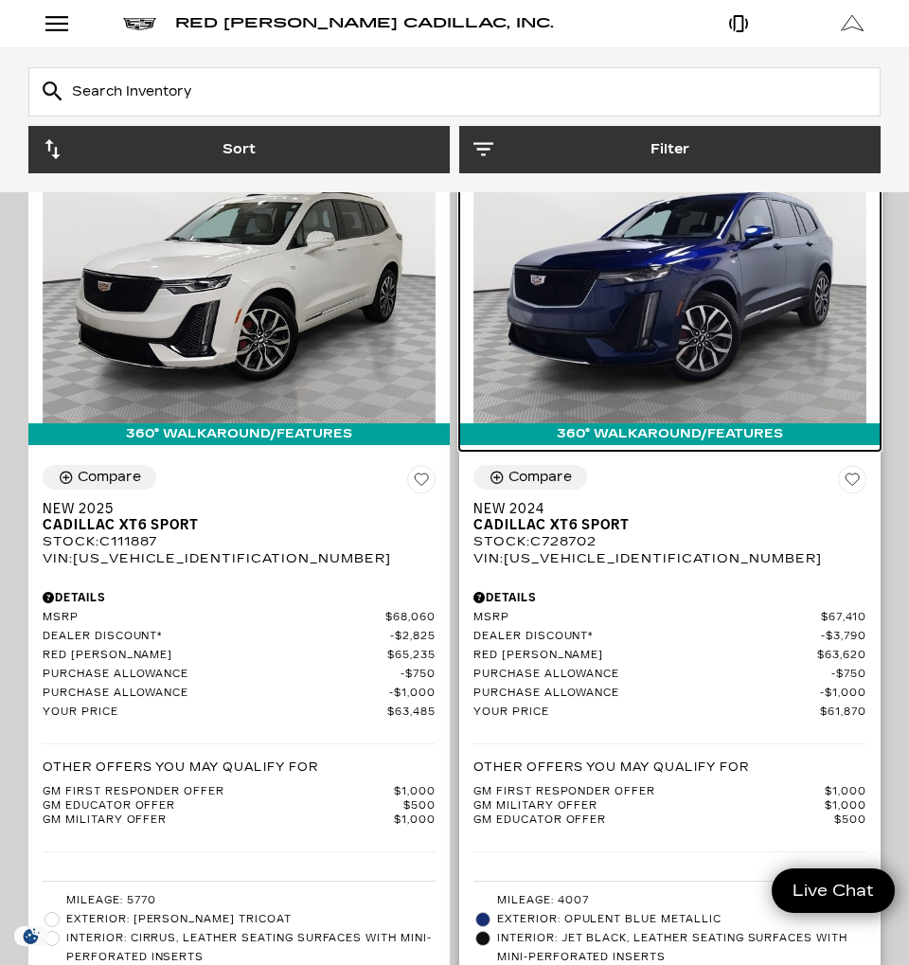
click at [615, 257] on img at bounding box center [669, 276] width 393 height 294
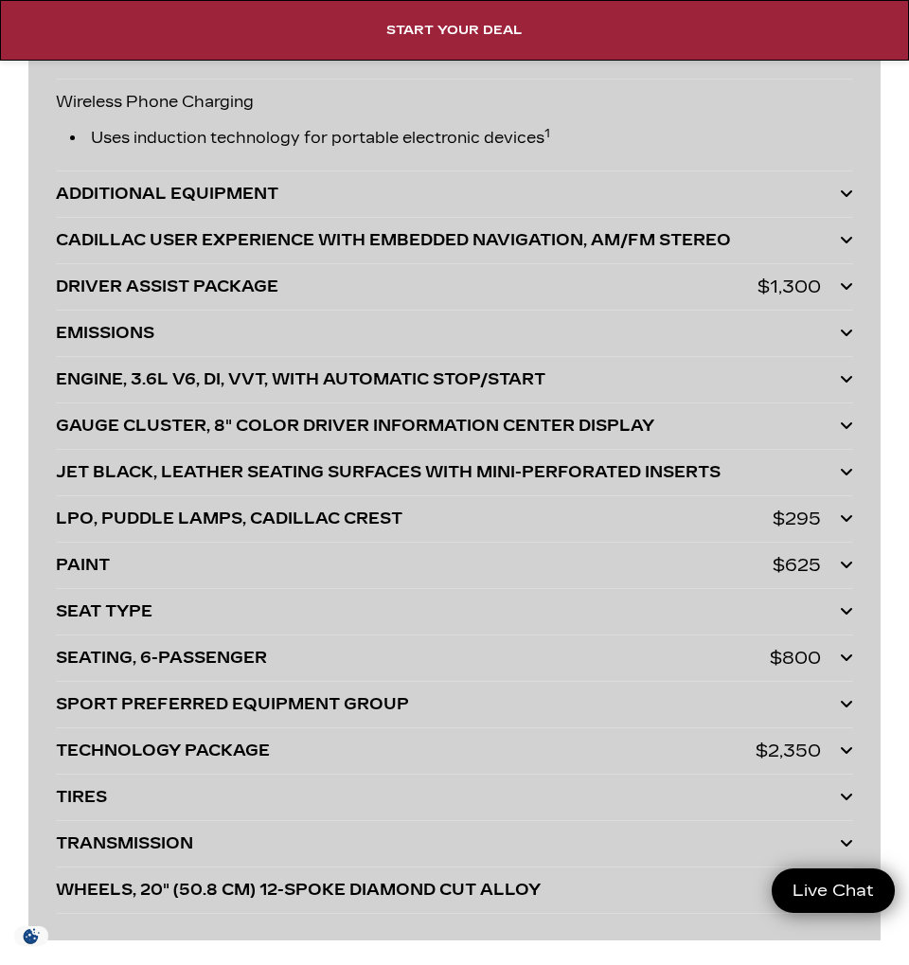
scroll to position [7241, 0]
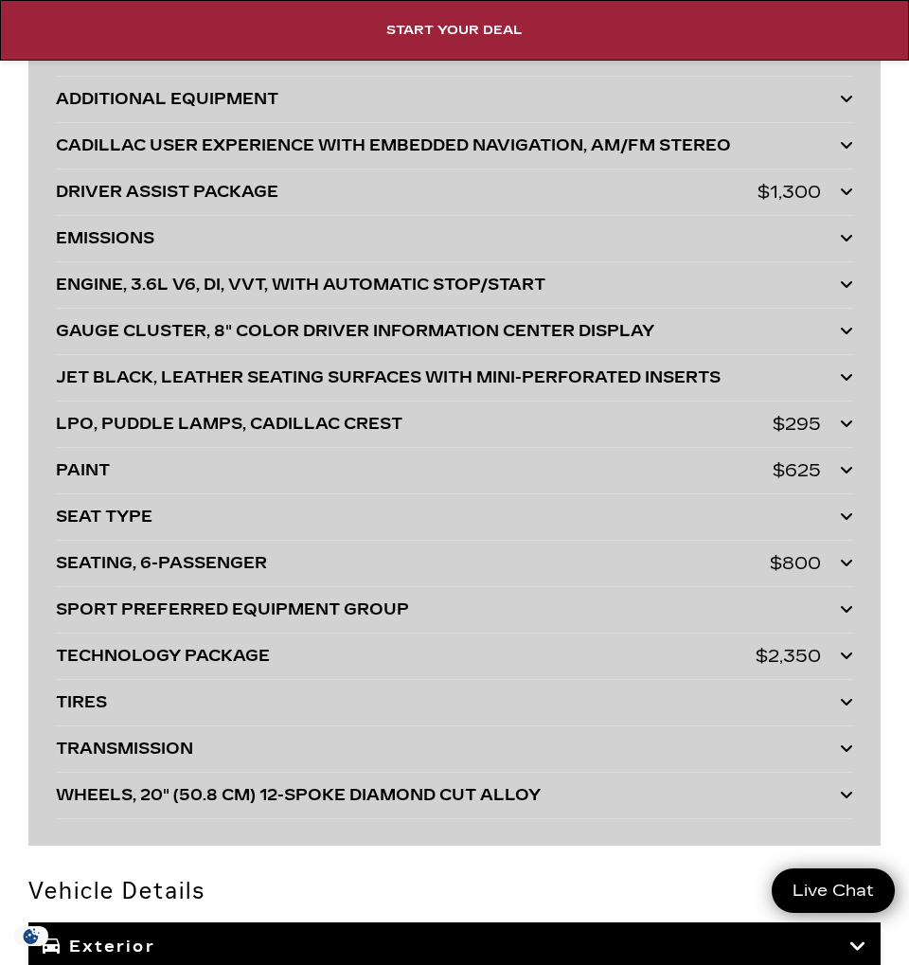
click at [125, 527] on div "SEAT TYPE" at bounding box center [448, 517] width 784 height 27
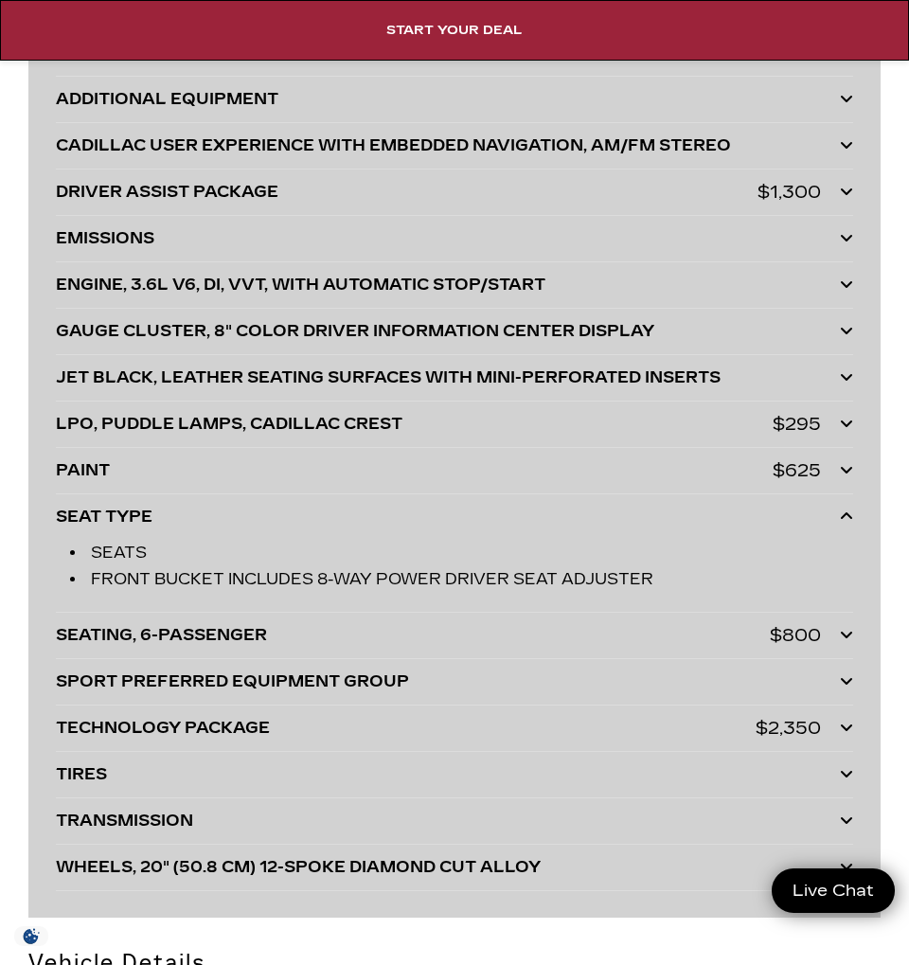
click at [125, 527] on div "SEAT TYPE" at bounding box center [448, 517] width 784 height 27
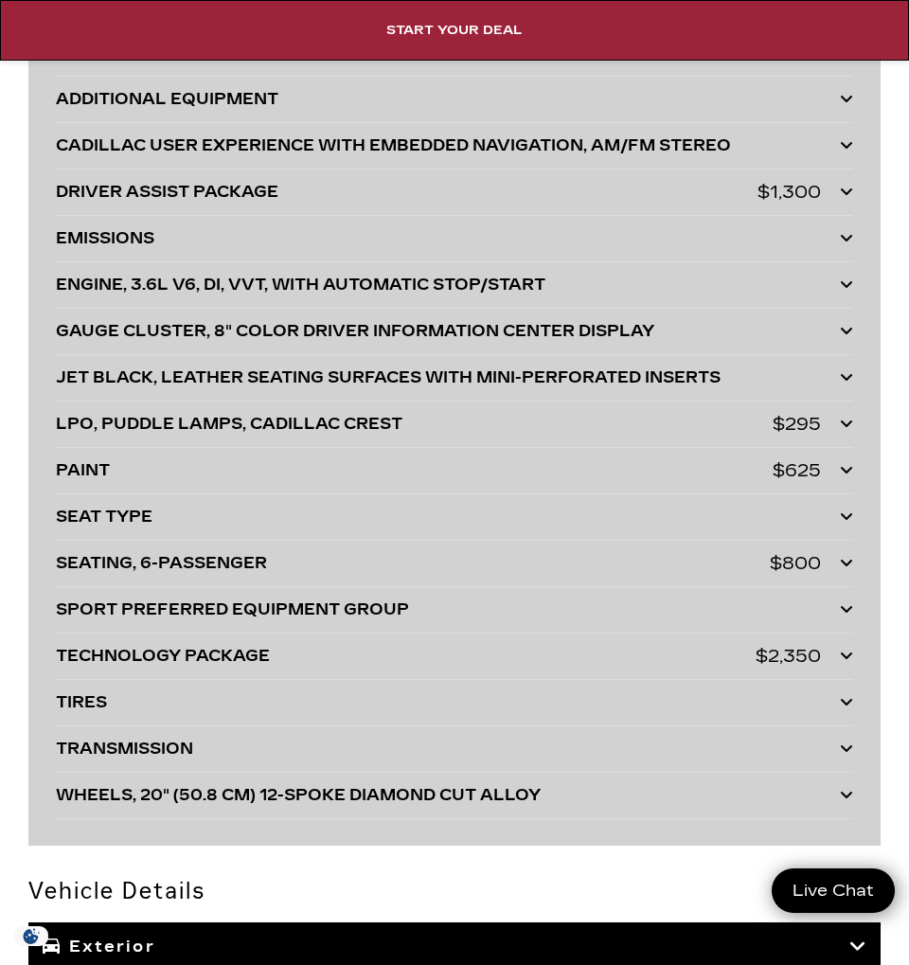
click at [124, 576] on div "SEATING, 6-PASSENGER" at bounding box center [413, 563] width 714 height 27
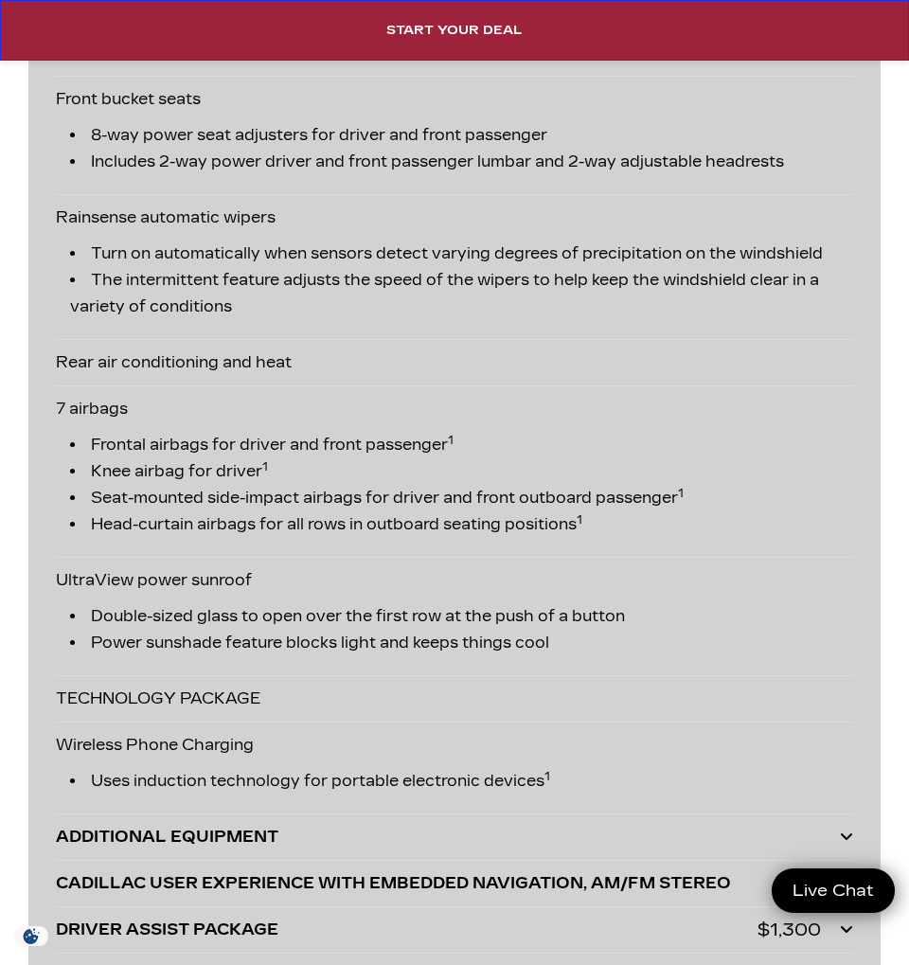
scroll to position [6294, 0]
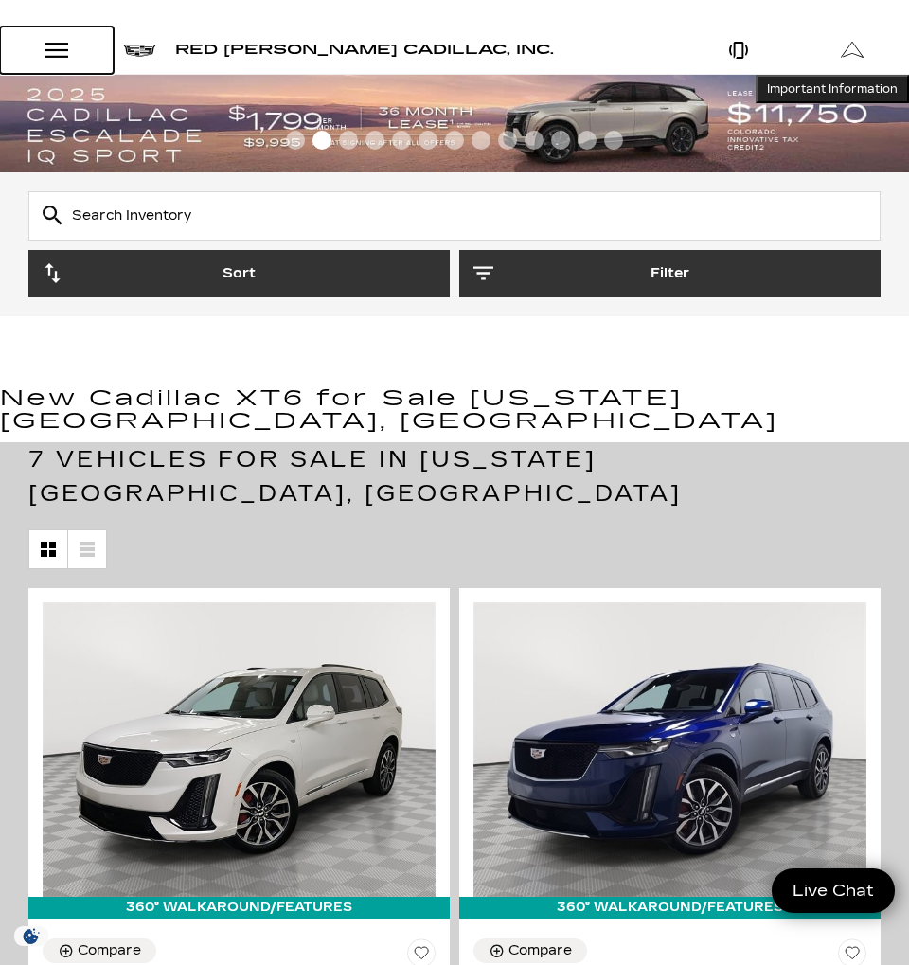
click at [53, 48] on div "Open Menu Modal" at bounding box center [57, 50] width 32 height 23
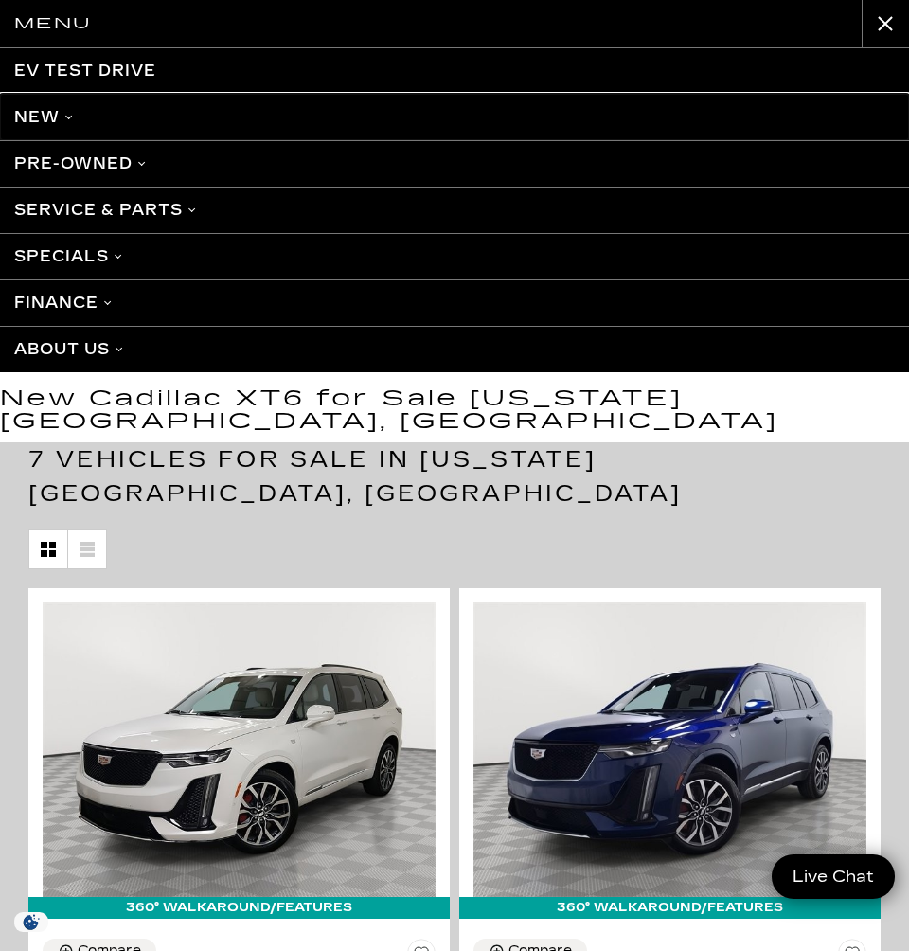
click at [40, 117] on link "New" at bounding box center [454, 117] width 909 height 46
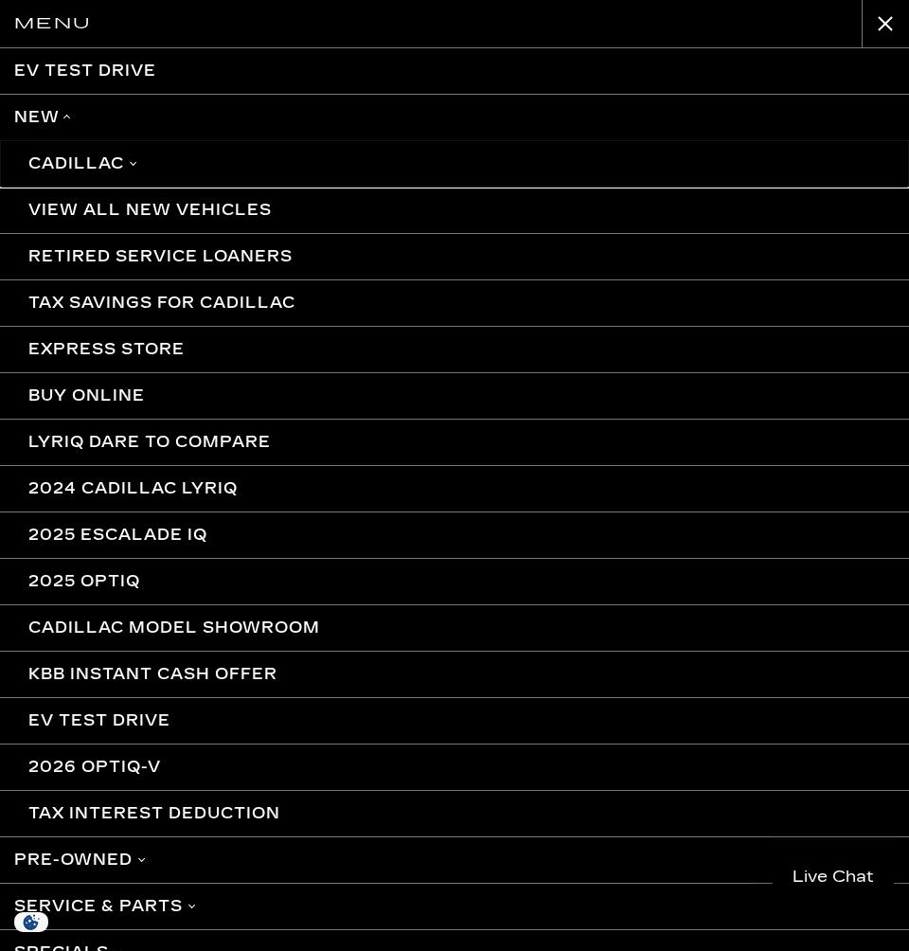
click at [91, 158] on link "Cadillac" at bounding box center [454, 163] width 909 height 46
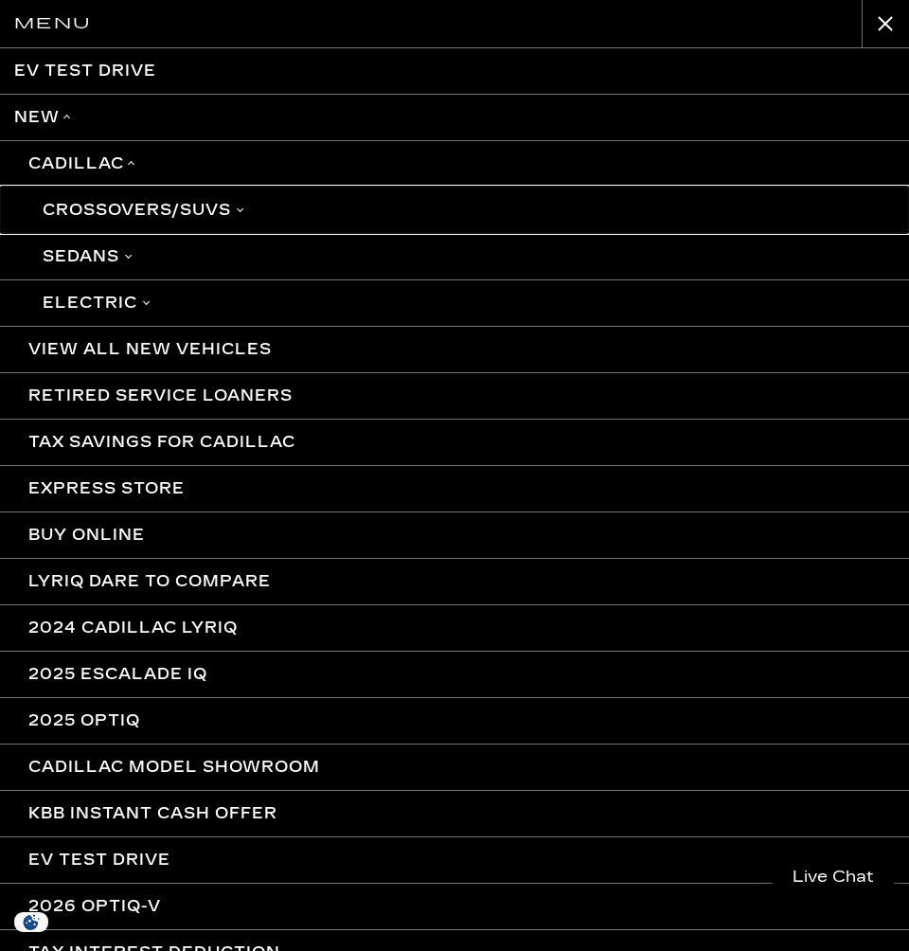
click at [114, 207] on link "Crossovers/SUVs" at bounding box center [454, 210] width 909 height 46
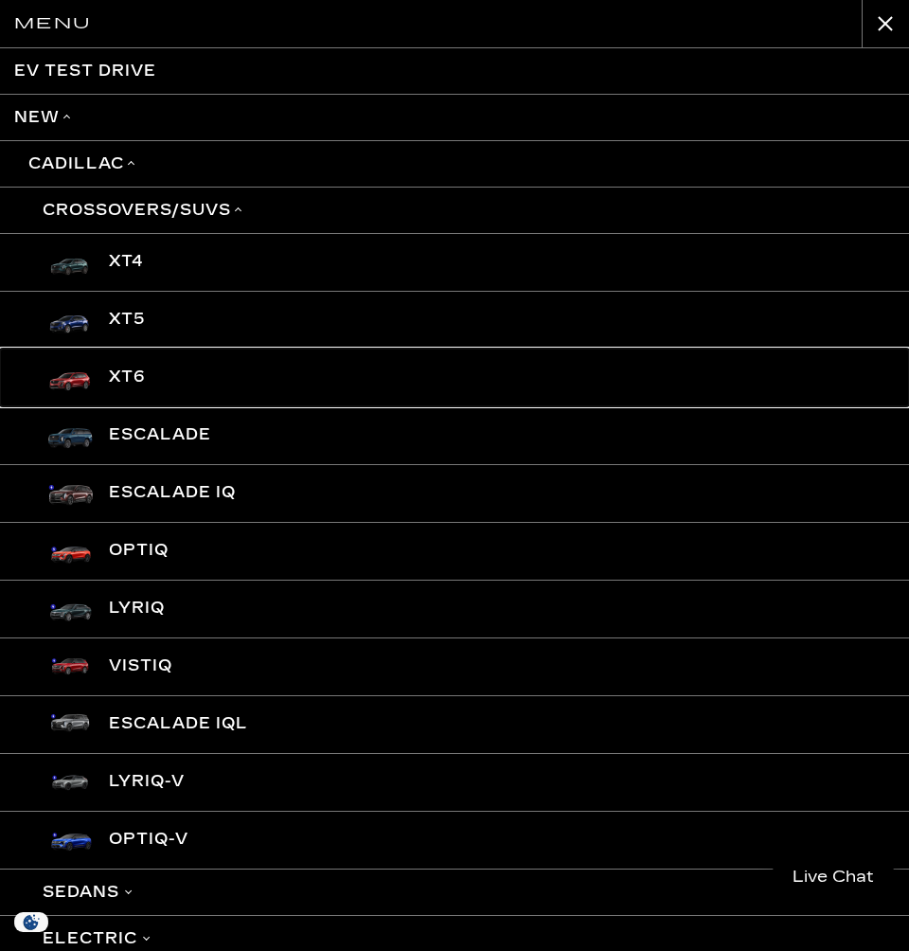
click at [115, 366] on link "XT6" at bounding box center [454, 377] width 909 height 58
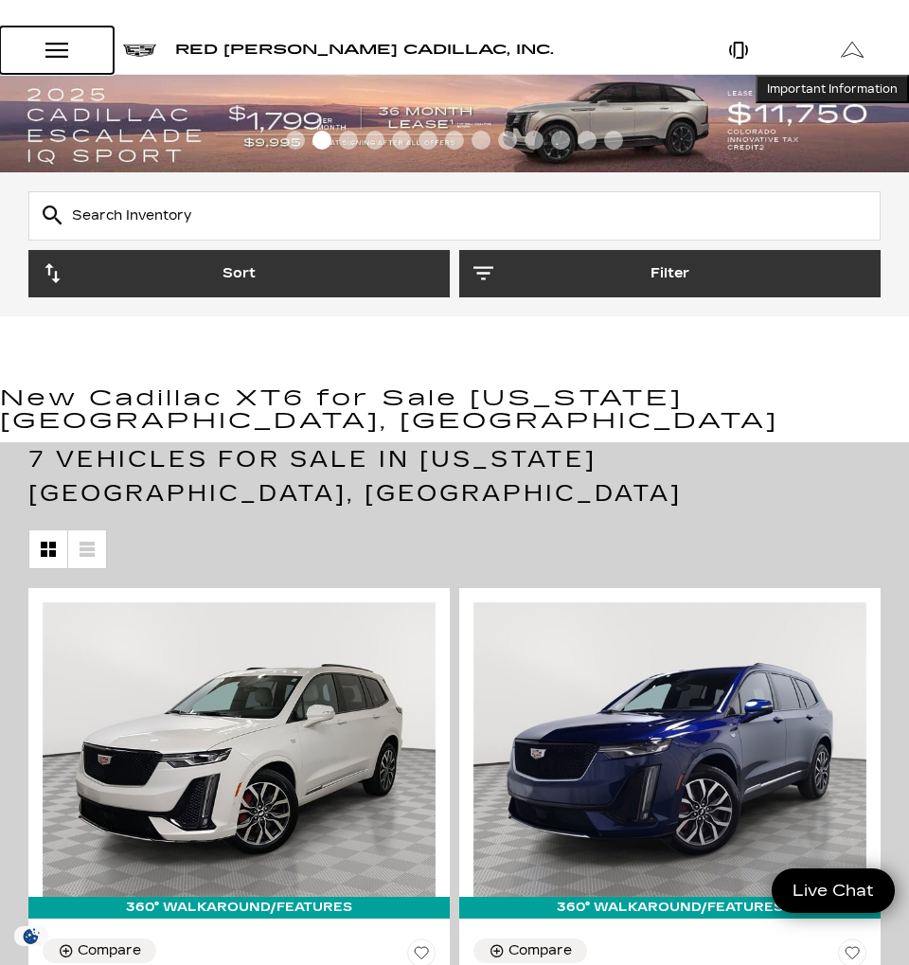
click at [54, 45] on div "Open Menu Modal" at bounding box center [57, 50] width 32 height 23
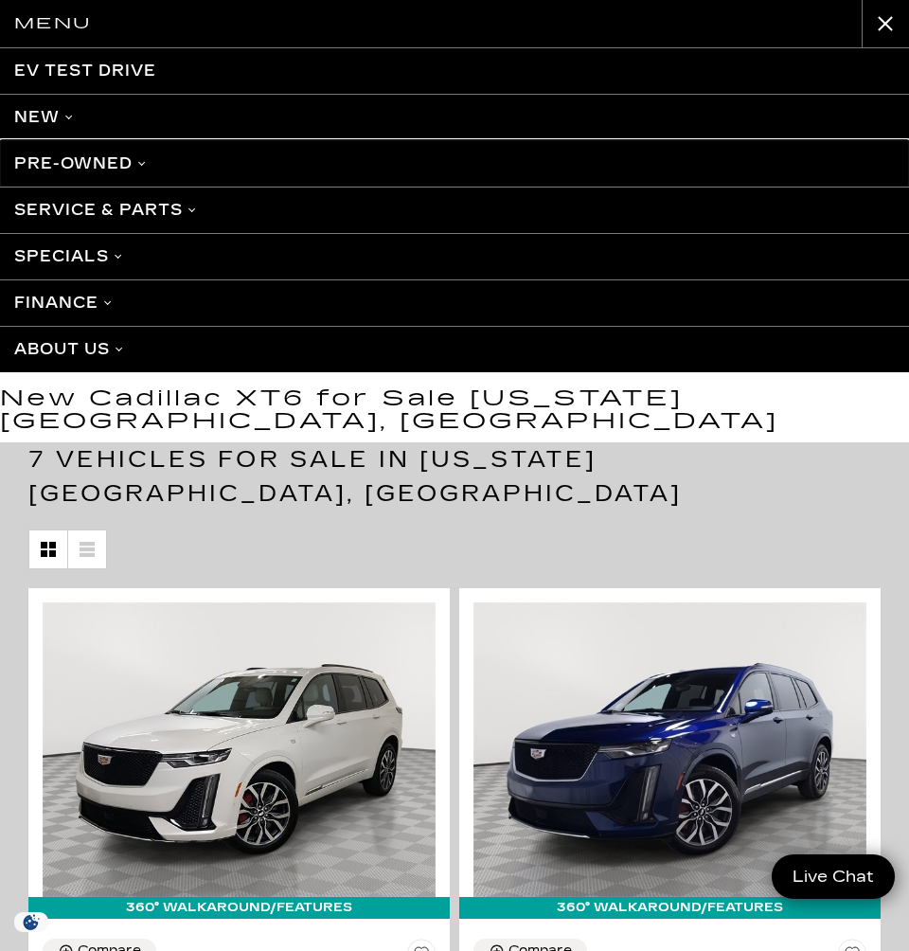
click at [70, 166] on link "Pre-Owned" at bounding box center [454, 163] width 909 height 46
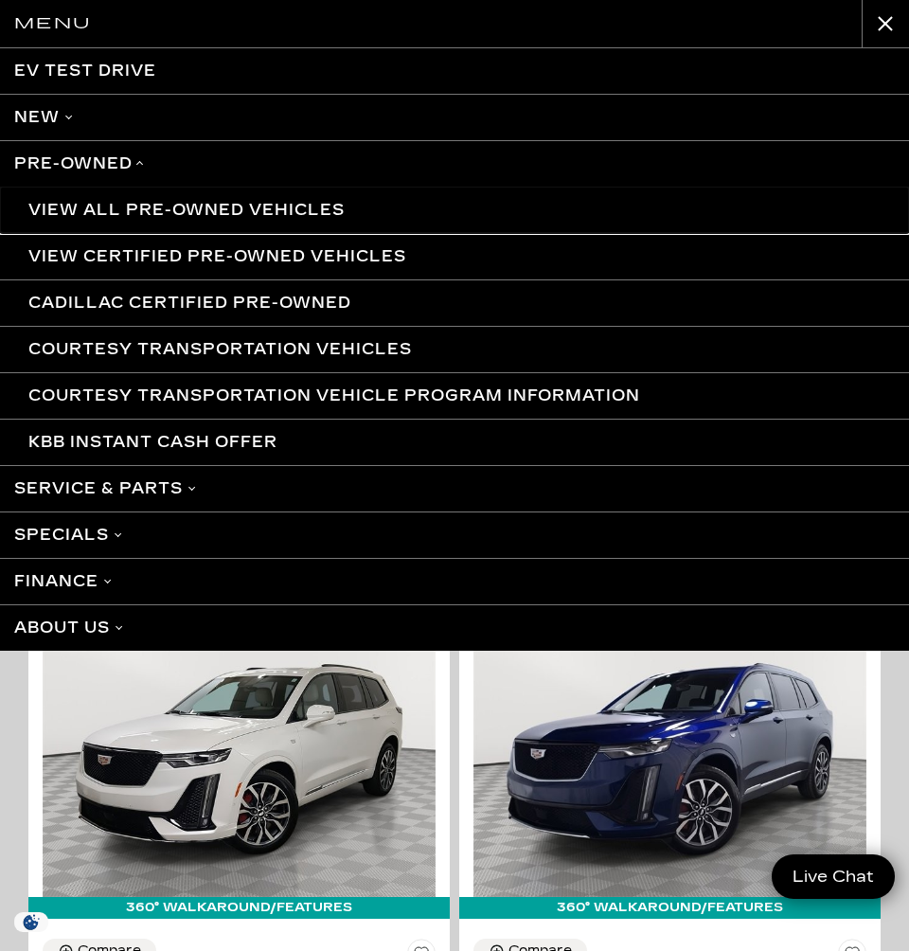
click at [87, 200] on link "View All Pre-Owned Vehicles" at bounding box center [454, 210] width 909 height 46
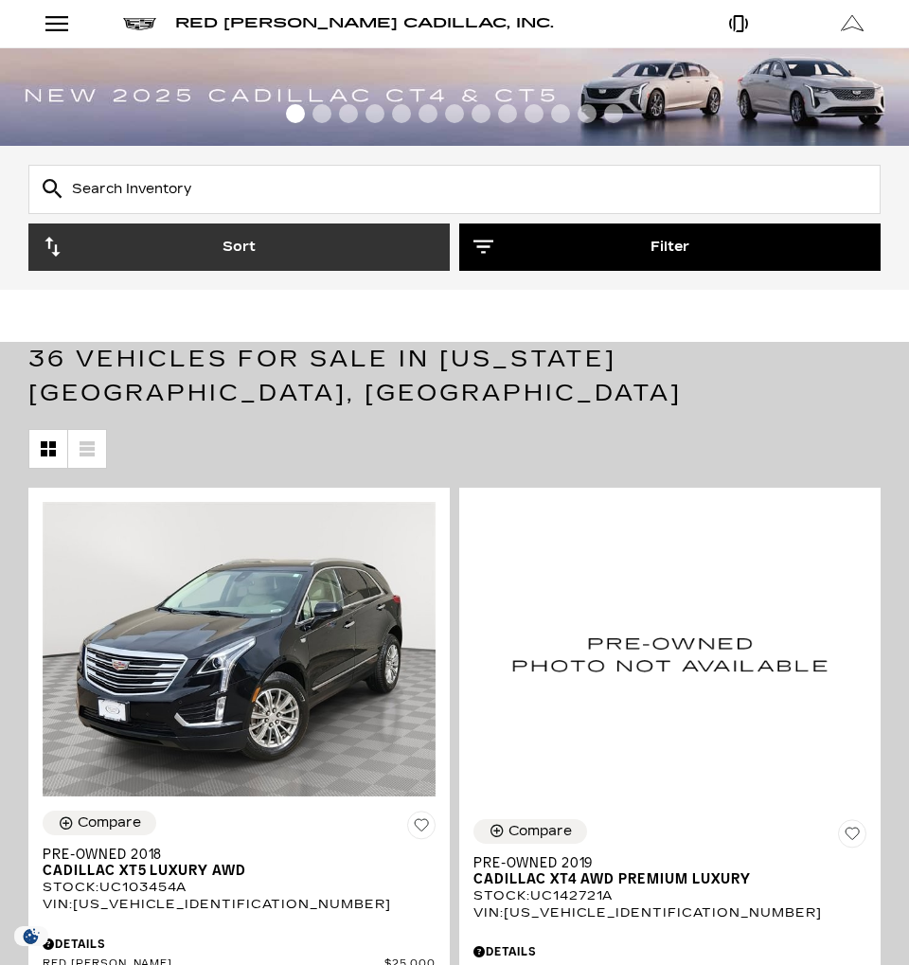
drag, startPoint x: 0, startPoint y: 0, endPoint x: 567, endPoint y: 249, distance: 619.5
click at [567, 249] on button "Filter" at bounding box center [669, 246] width 421 height 47
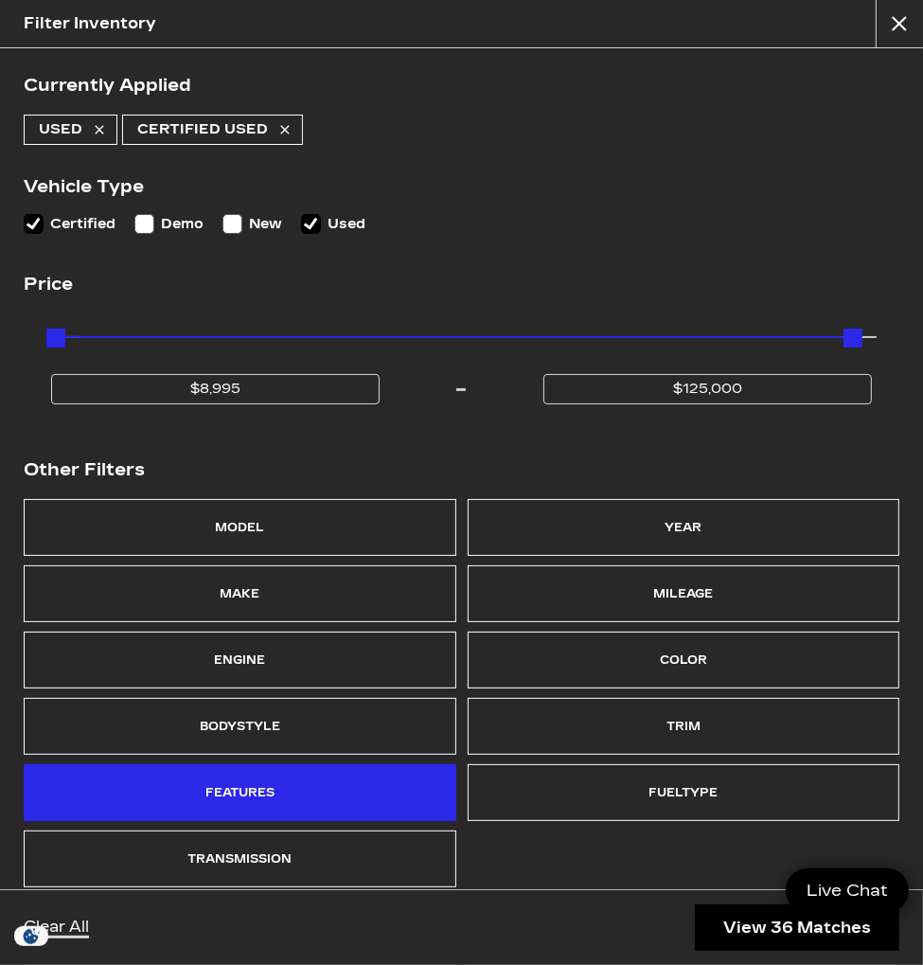
click at [227, 798] on div "Features" at bounding box center [239, 792] width 69 height 27
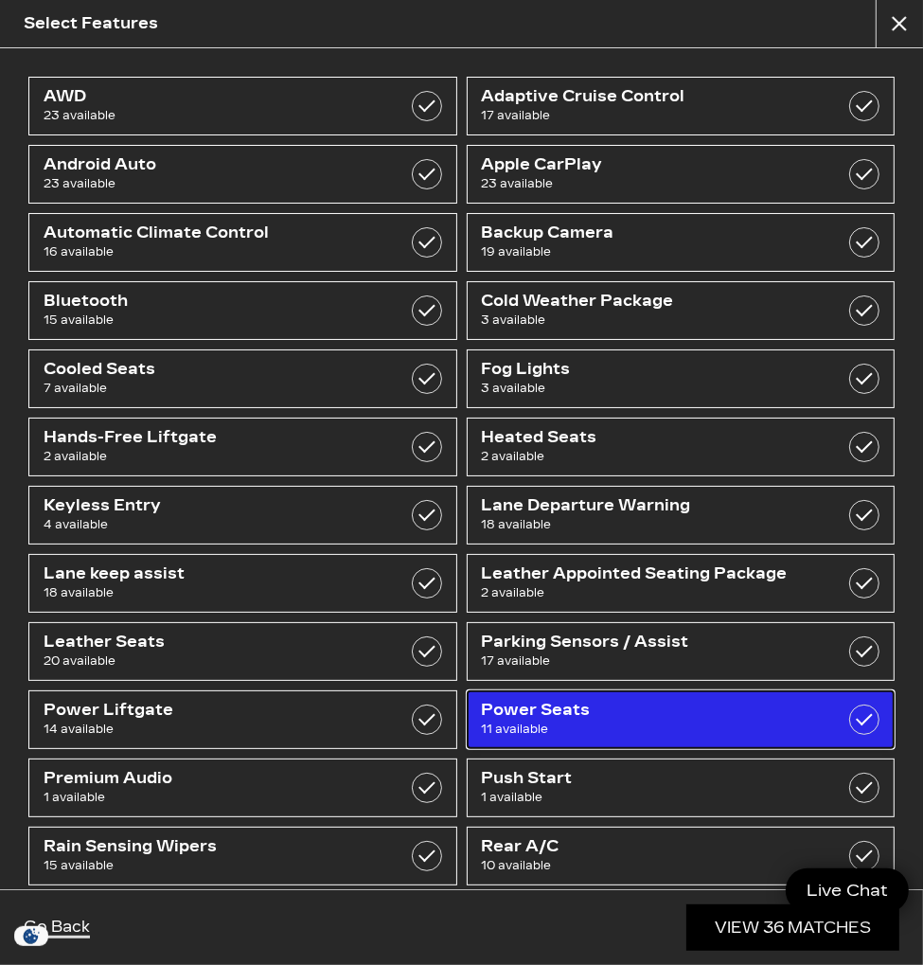
click at [606, 720] on span "11 available" at bounding box center [651, 729] width 338 height 19
checkbox input "true"
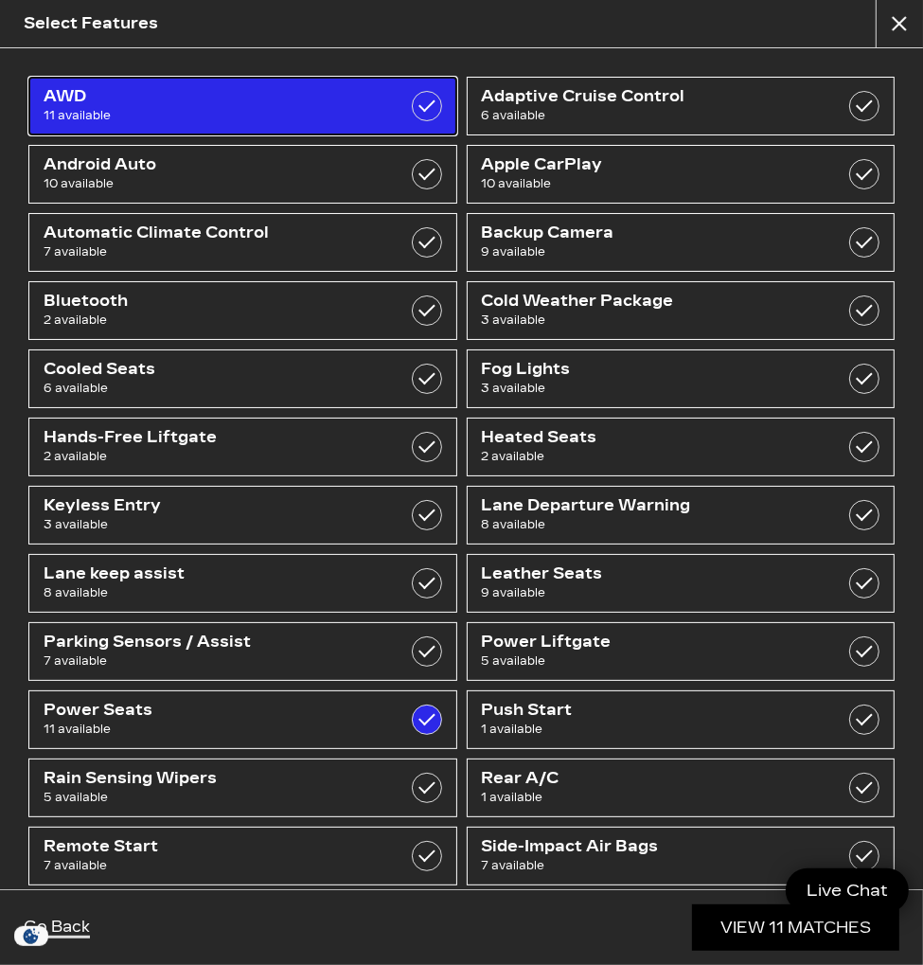
click at [166, 96] on span "AWD" at bounding box center [213, 96] width 338 height 19
checkbox input "true"
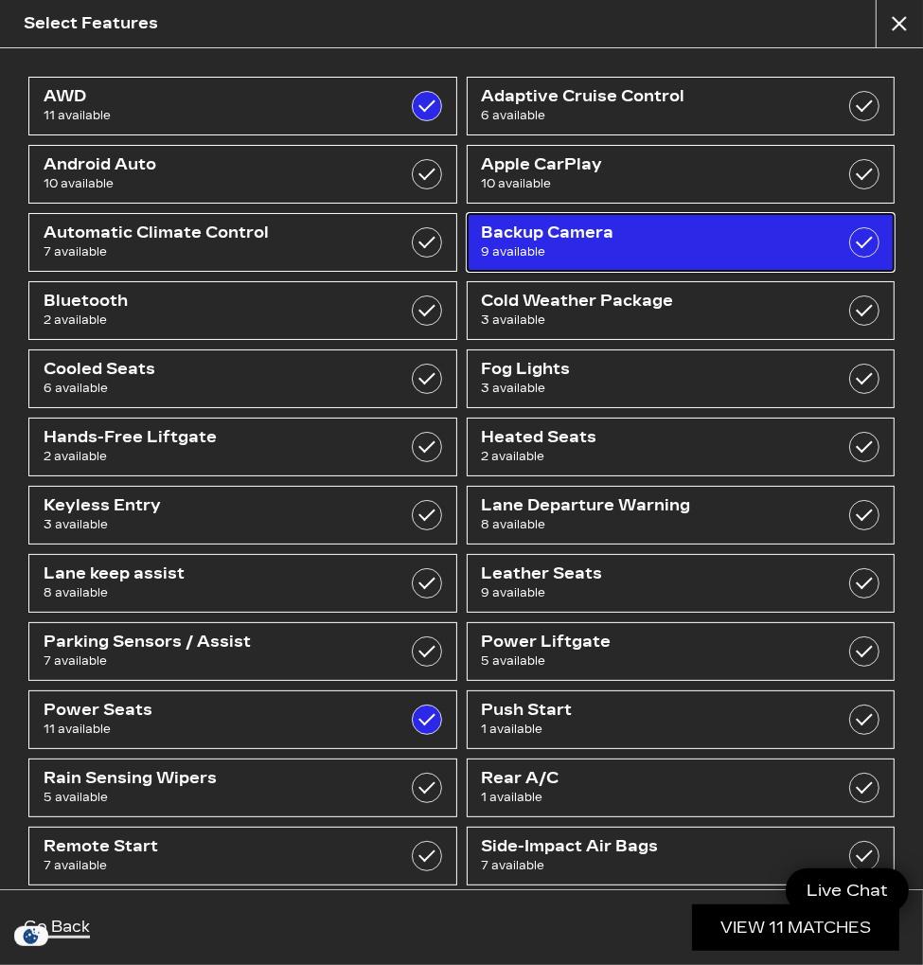
click at [538, 237] on span "Backup Camera" at bounding box center [651, 232] width 338 height 19
checkbox input "true"
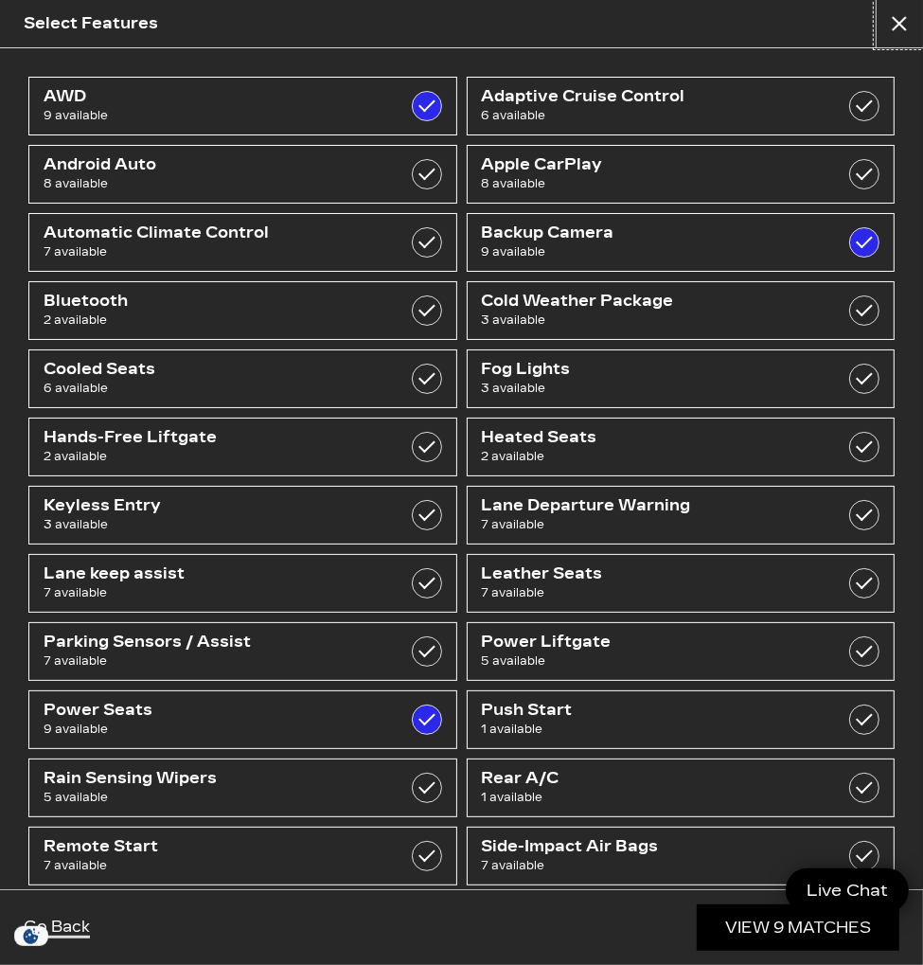
click at [908, 27] on button "close" at bounding box center [899, 23] width 47 height 47
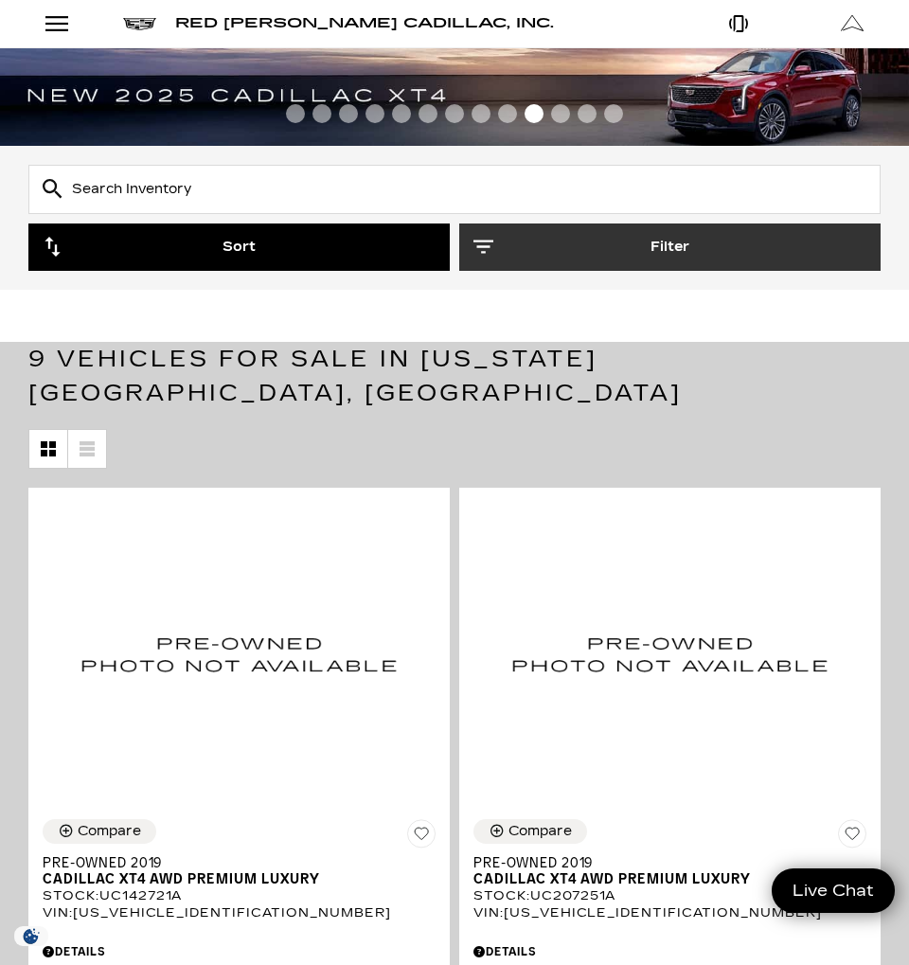
click at [193, 248] on button "Sort" at bounding box center [238, 246] width 421 height 47
click at [232, 249] on button "Sort" at bounding box center [238, 246] width 421 height 47
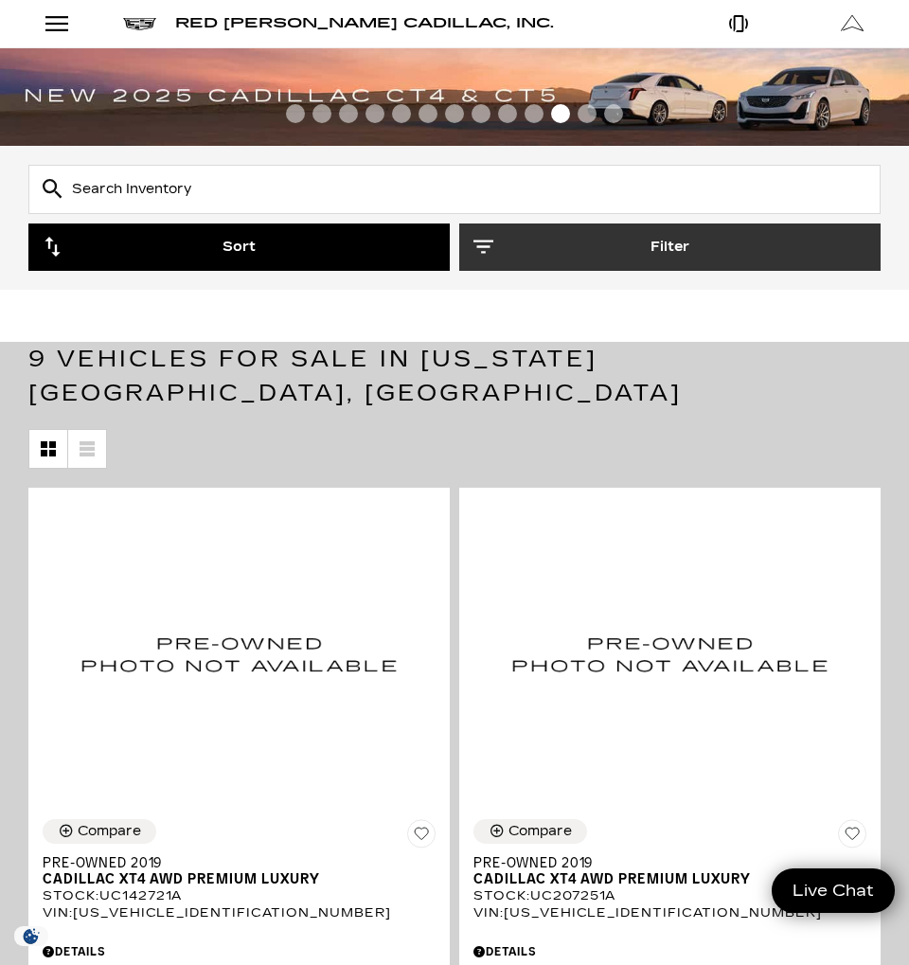
click at [45, 248] on icon "button" at bounding box center [53, 247] width 20 height 20
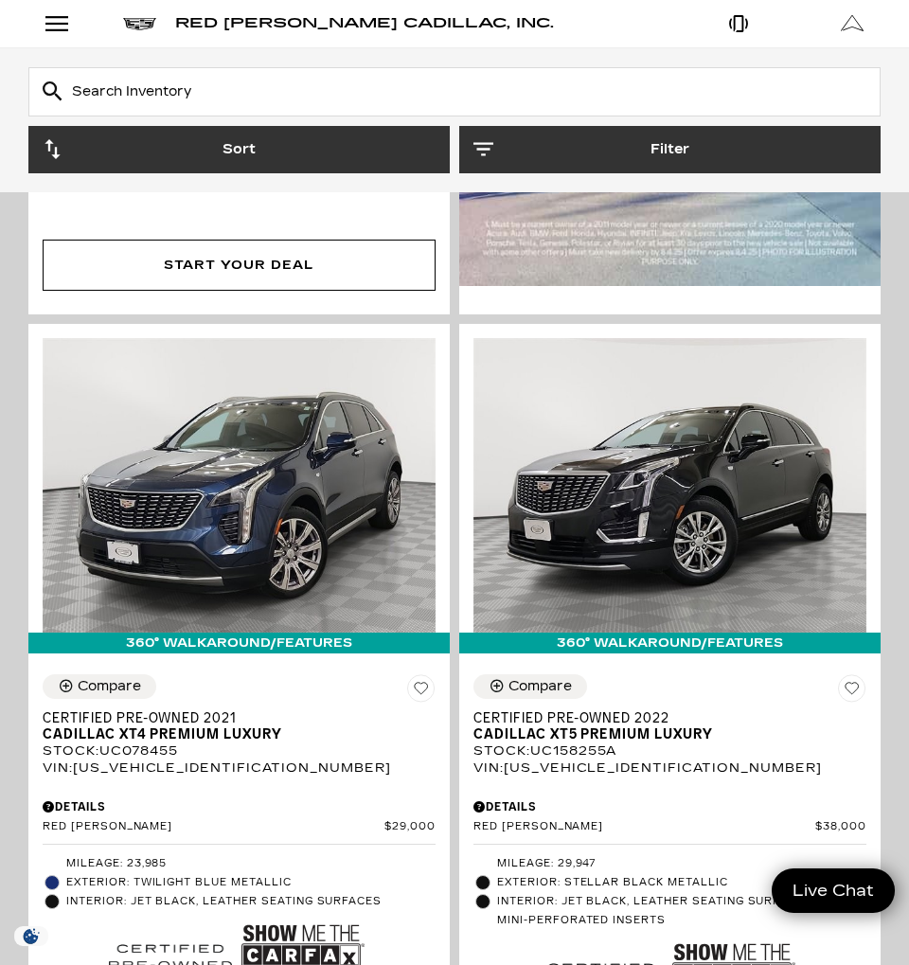
scroll to position [1989, 0]
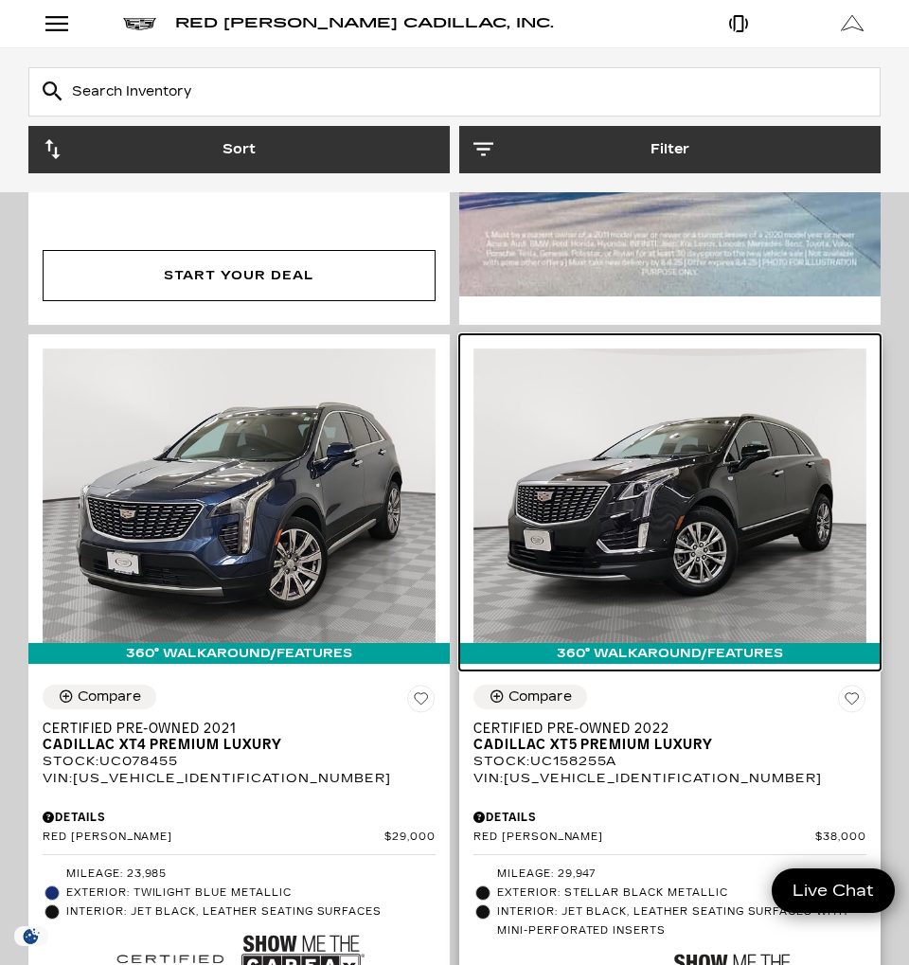
click at [774, 421] on img at bounding box center [669, 495] width 393 height 294
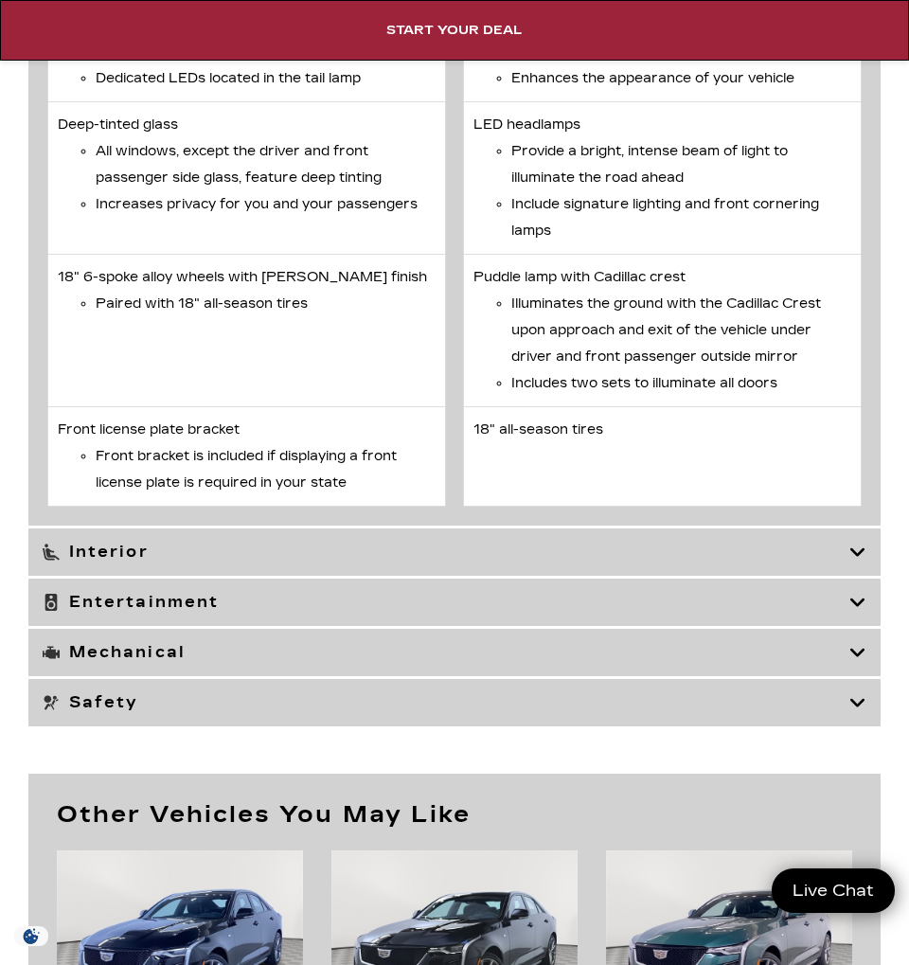
scroll to position [5536, 0]
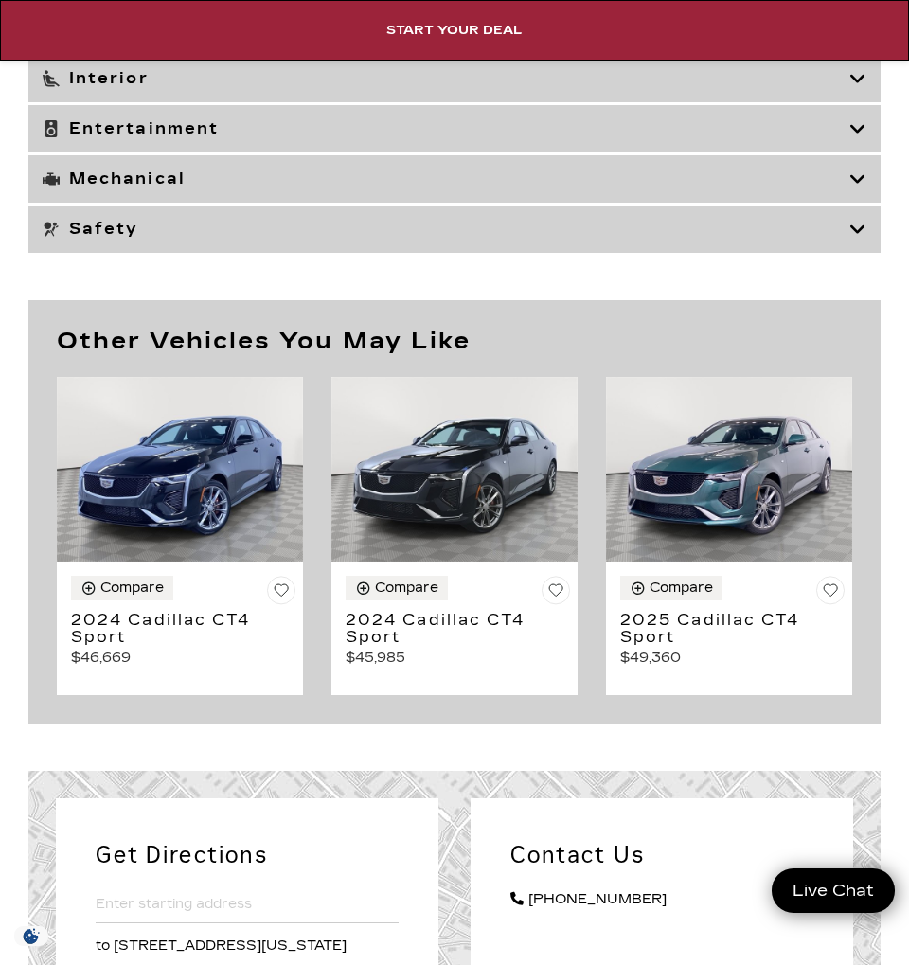
click at [129, 88] on h3 "Interior" at bounding box center [446, 78] width 807 height 19
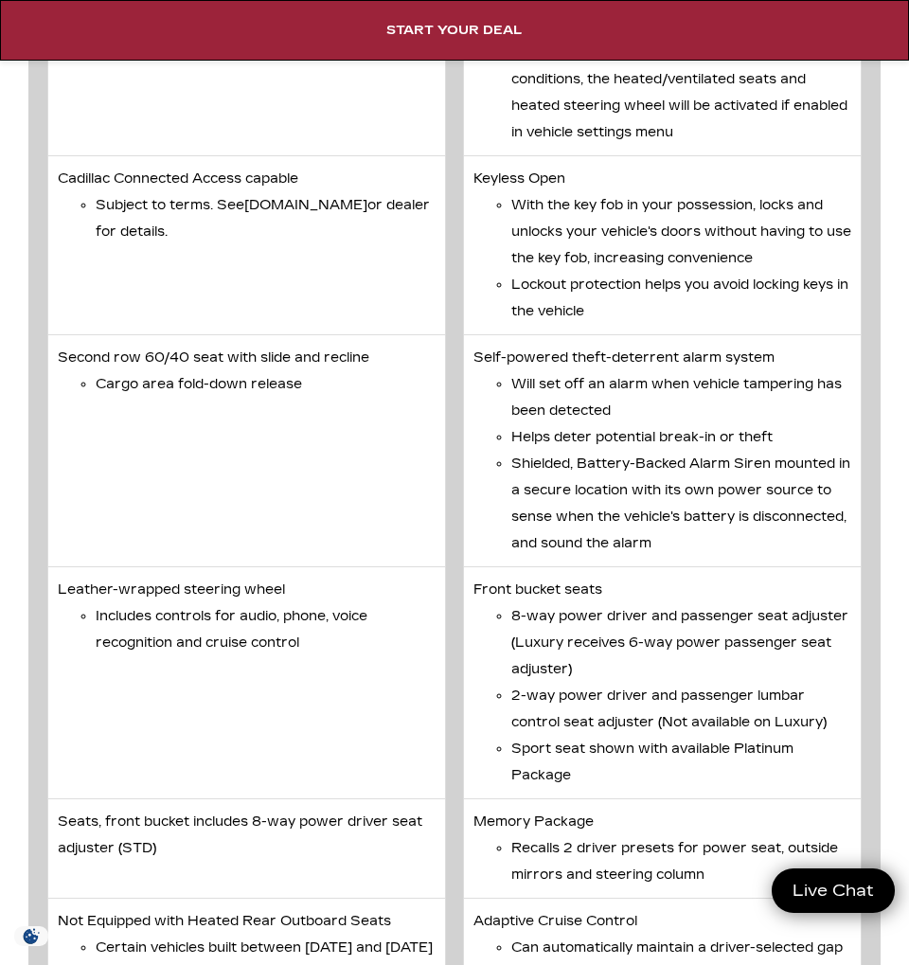
scroll to position [5630, 0]
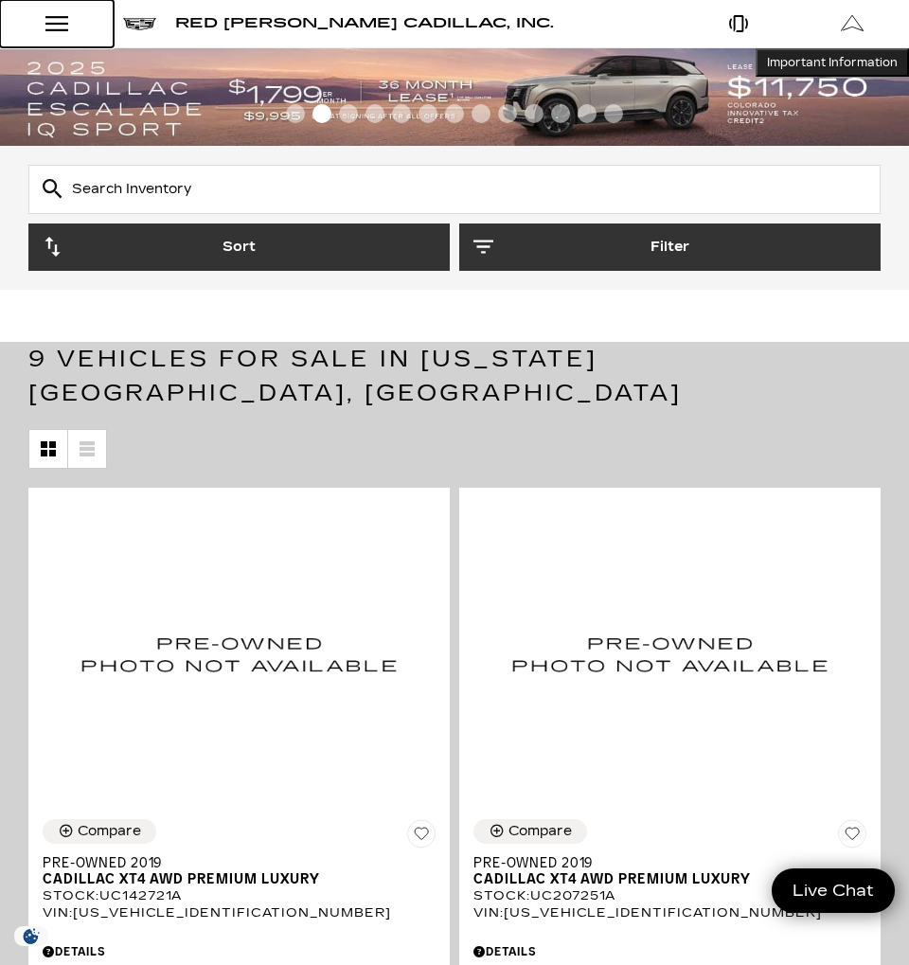
click at [49, 27] on div "Open Menu Modal" at bounding box center [57, 23] width 32 height 23
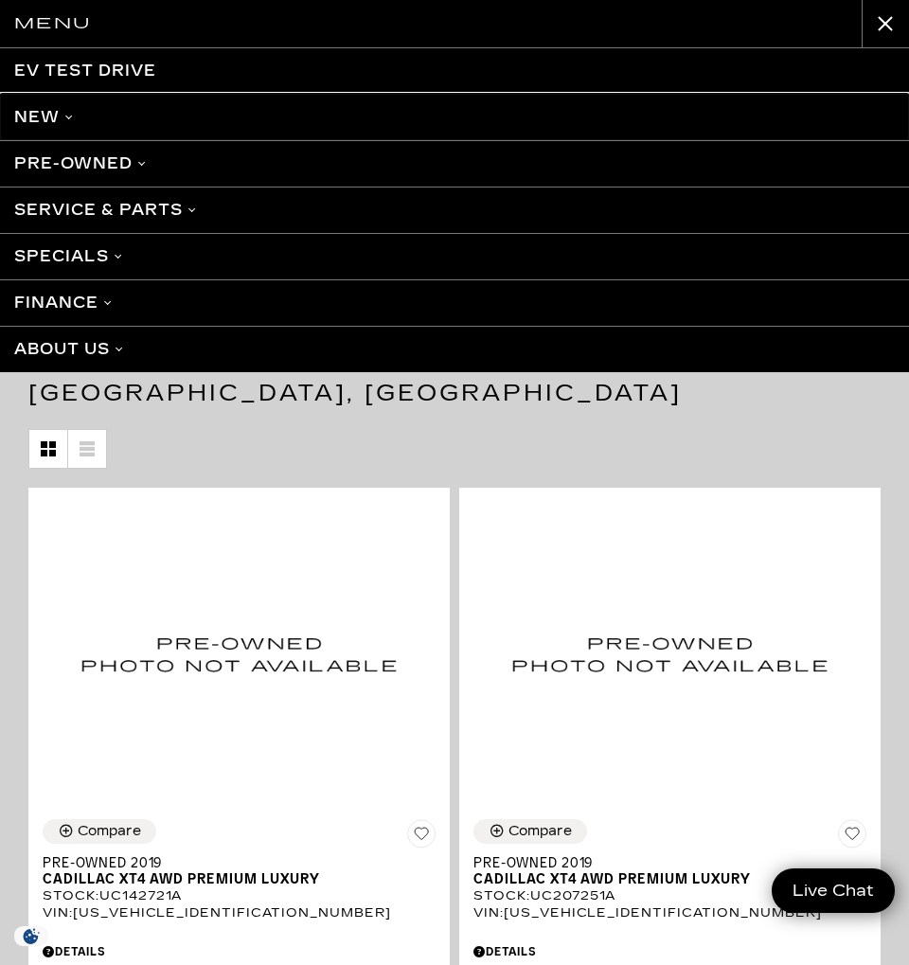
click at [49, 118] on link "New" at bounding box center [454, 117] width 909 height 46
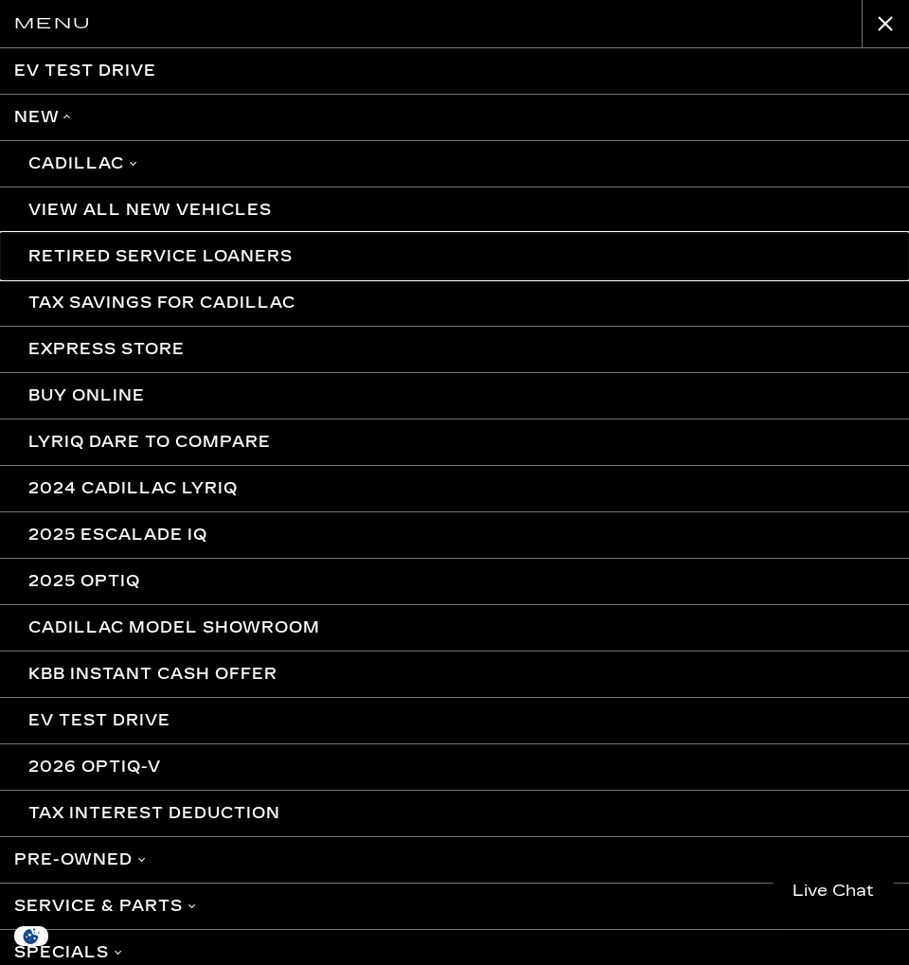
click at [89, 256] on link "Retired Service Loaners" at bounding box center [454, 256] width 909 height 46
